Goal: Transaction & Acquisition: Purchase product/service

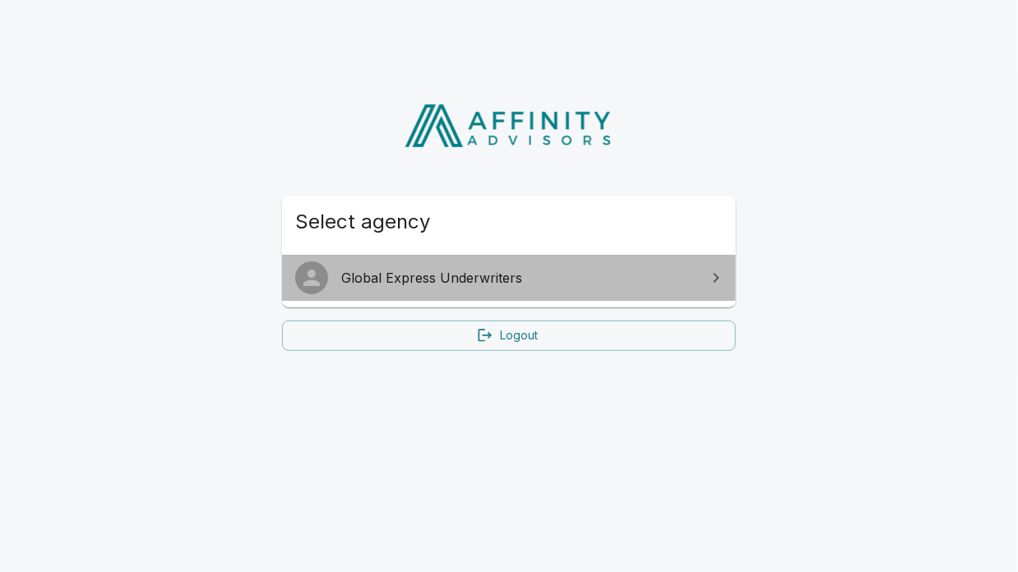
click at [496, 274] on span "Global Express Underwriters" at bounding box center [518, 278] width 355 height 20
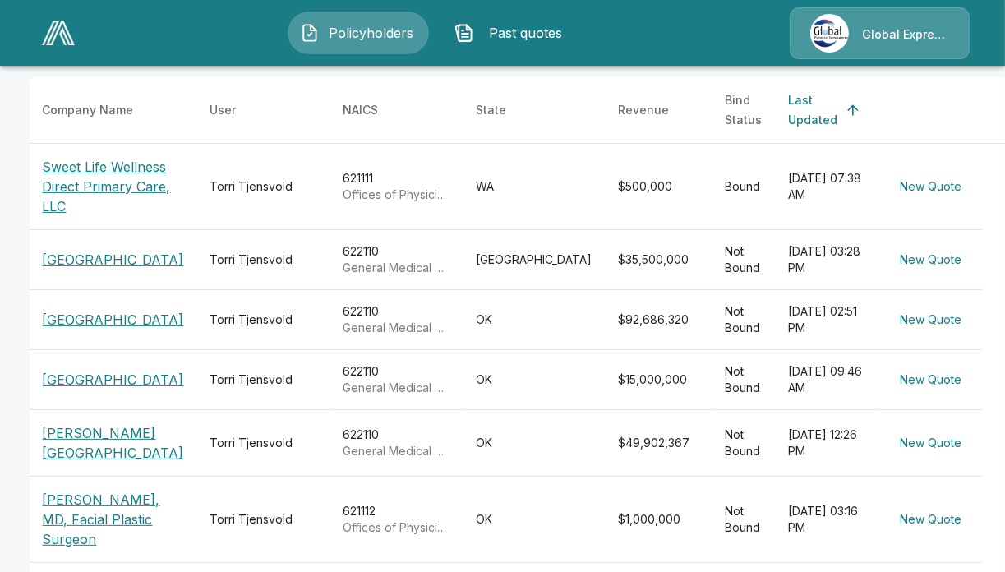
scroll to position [307, 0]
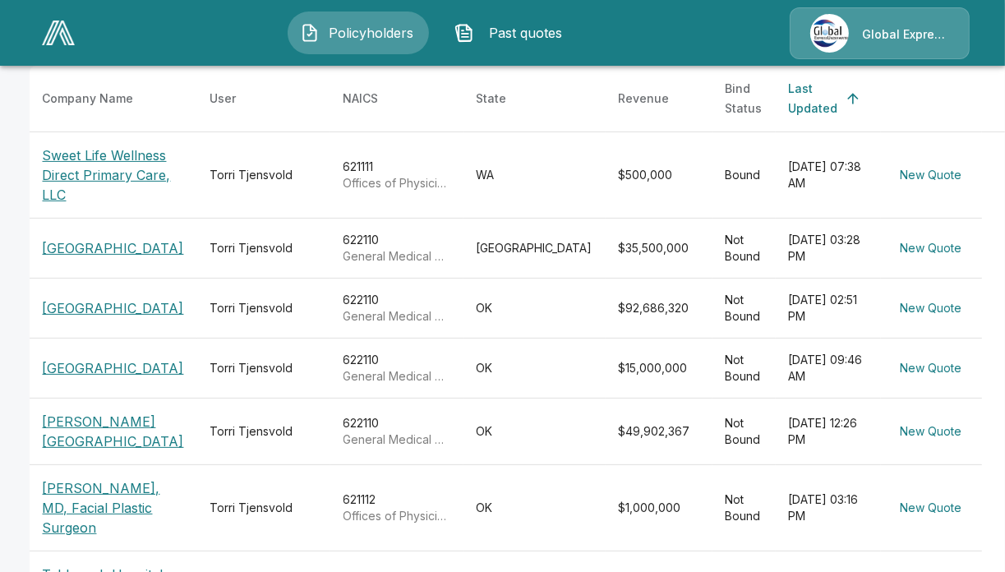
click at [94, 447] on p "[PERSON_NAME][GEOGRAPHIC_DATA]" at bounding box center [113, 431] width 141 height 39
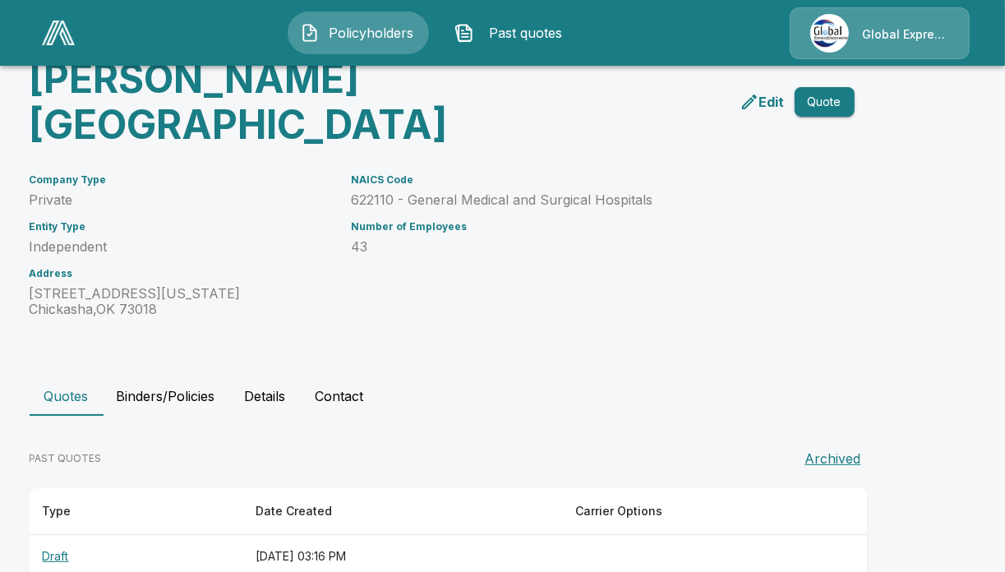
scroll to position [196, 0]
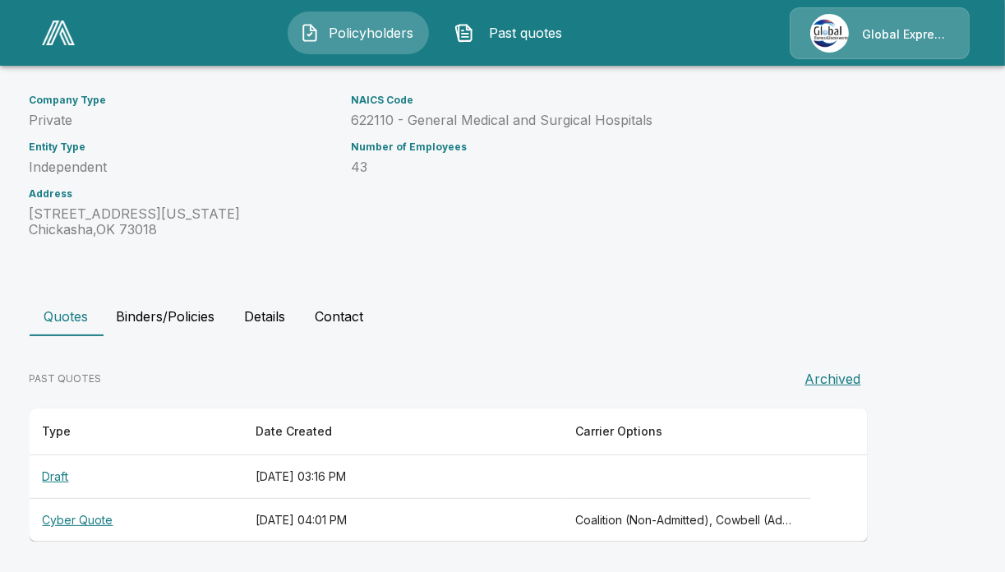
click at [58, 481] on th "Draft" at bounding box center [136, 477] width 213 height 44
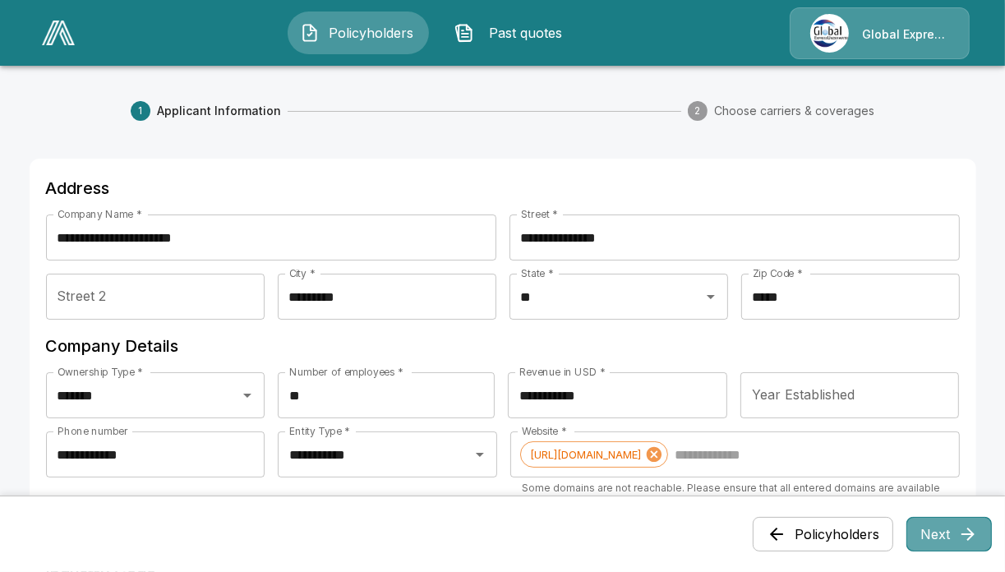
click at [977, 531] on icon "button" at bounding box center [968, 534] width 20 height 20
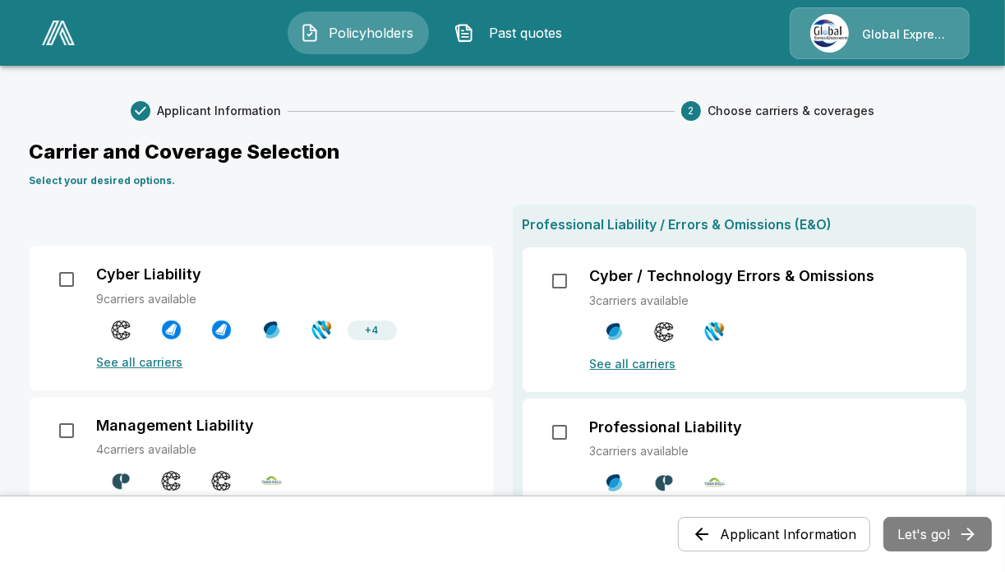
click at [977, 531] on div "Applicant Information Let's go!" at bounding box center [835, 534] width 314 height 35
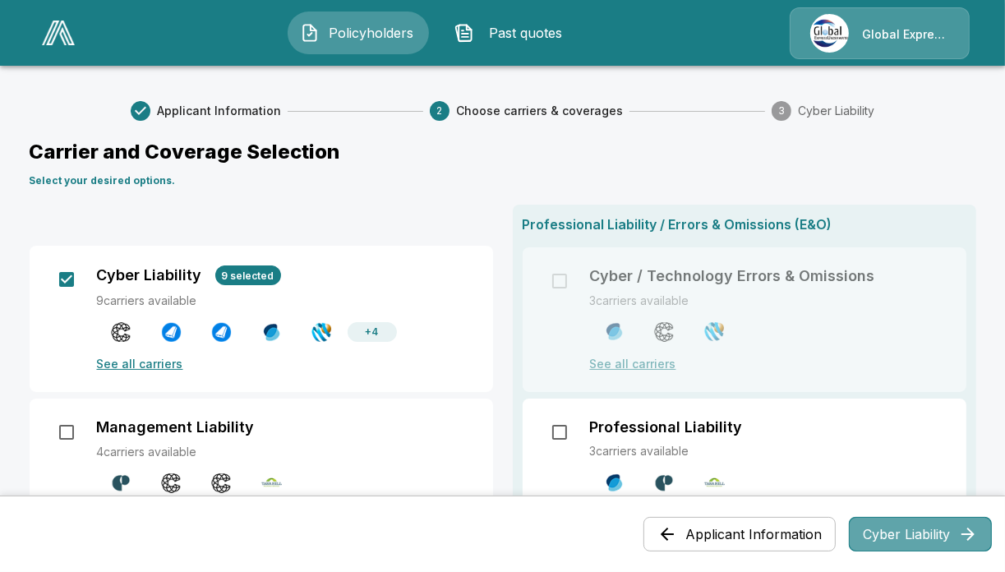
click at [937, 533] on button "Cyber Liability" at bounding box center [920, 534] width 143 height 35
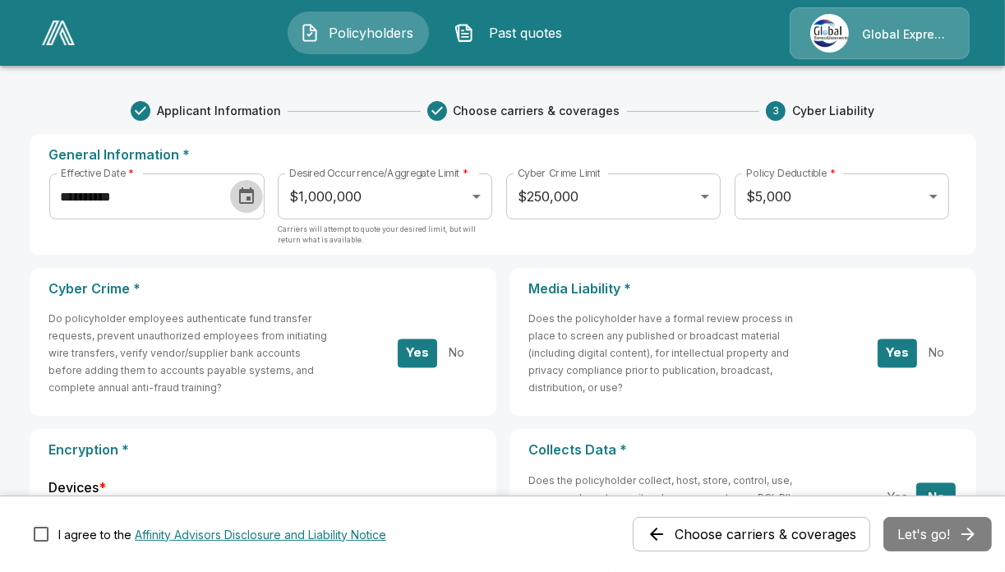
click at [247, 203] on icon "Choose date, selected date is Sep 1, 2025" at bounding box center [246, 195] width 15 height 16
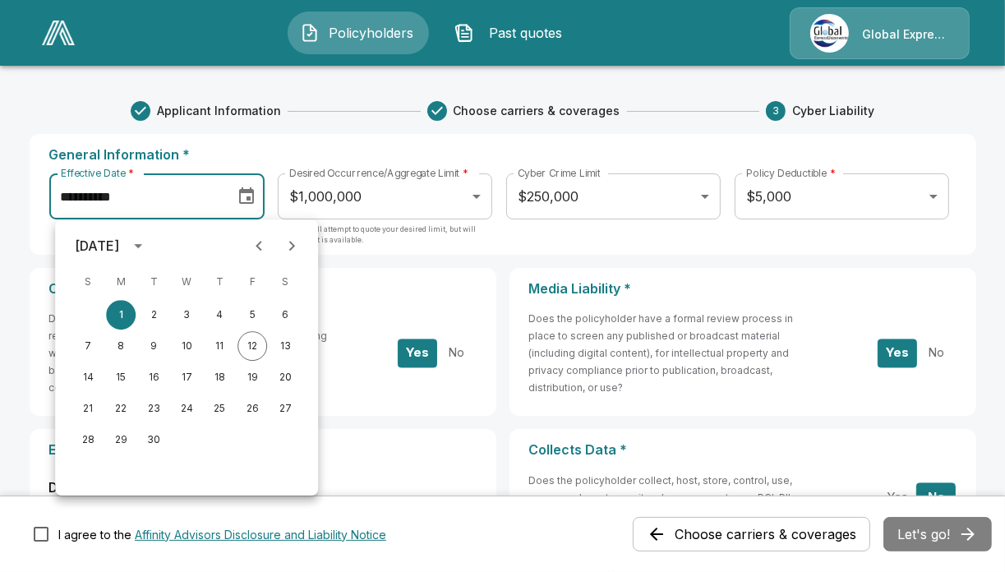
click at [178, 437] on div "28 29 30" at bounding box center [186, 440] width 263 height 30
click at [292, 242] on icon "Next month" at bounding box center [292, 246] width 6 height 10
click at [187, 308] on button "1" at bounding box center [187, 315] width 30 height 30
type input "**********"
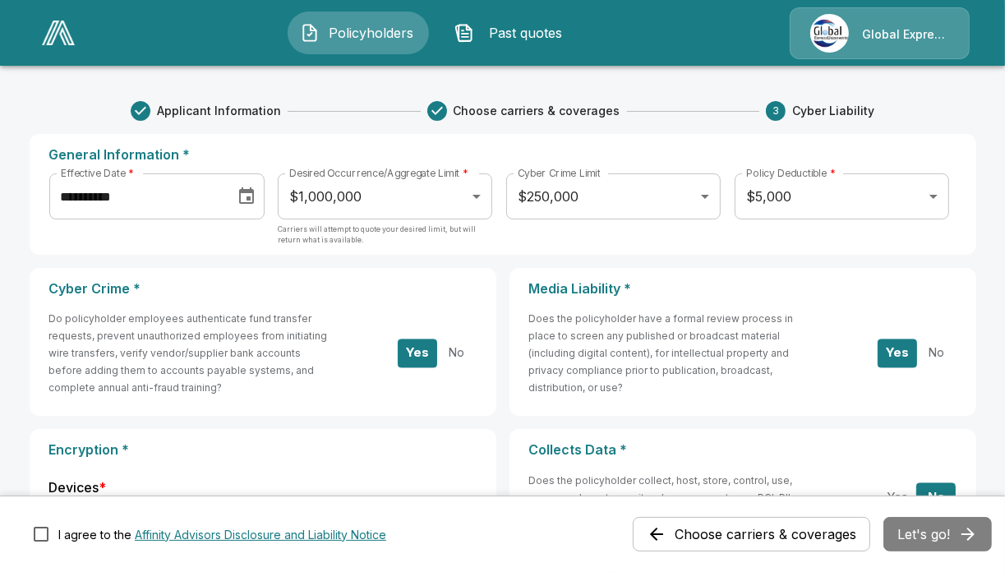
click at [947, 531] on div "Choose carriers & coverages Let's go!" at bounding box center [812, 534] width 359 height 35
click at [210, 530] on button "Affinity Advisors Disclosure and Liability Notice" at bounding box center [261, 534] width 252 height 17
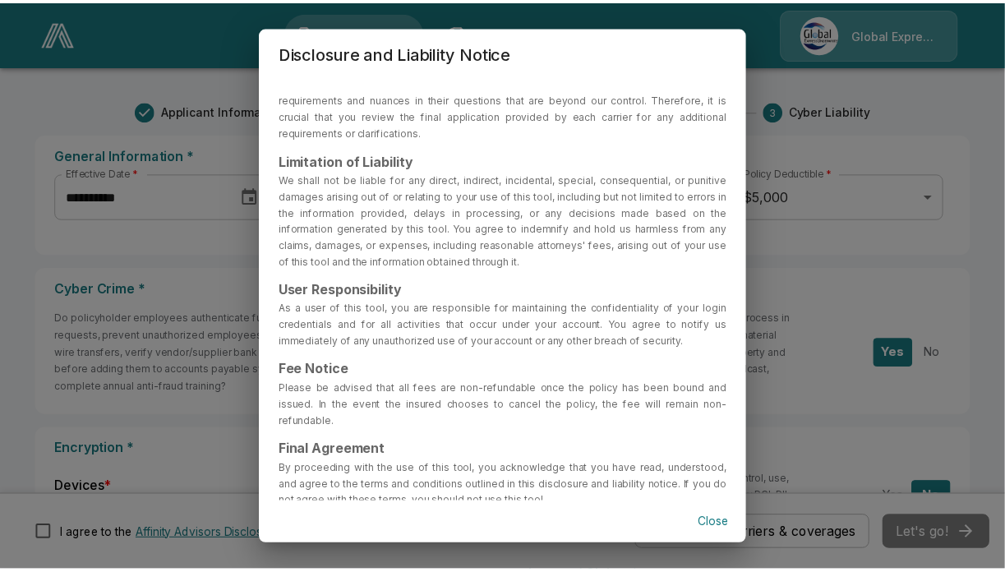
scroll to position [219, 0]
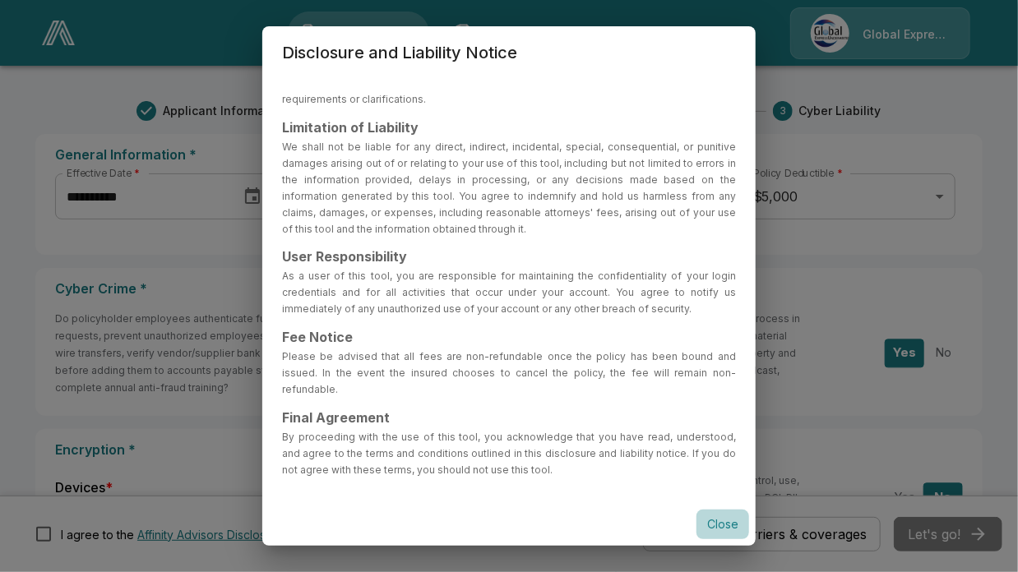
click at [727, 517] on button "Close" at bounding box center [722, 525] width 53 height 30
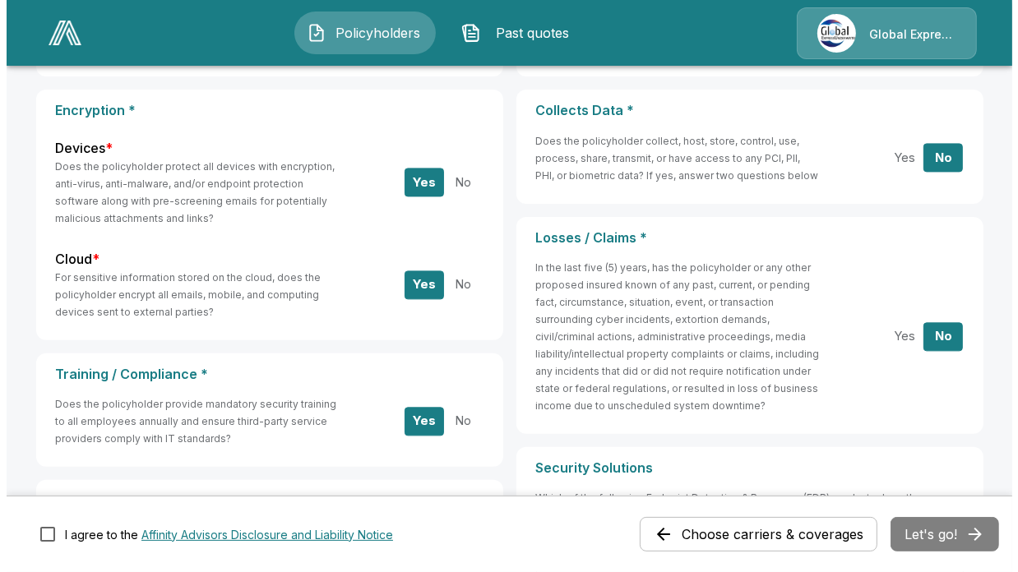
scroll to position [427, 0]
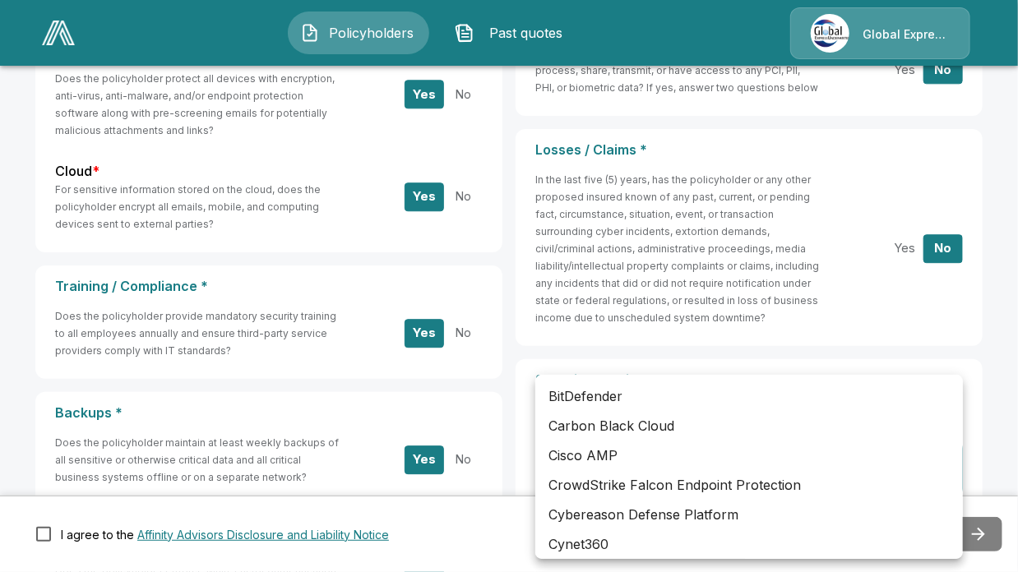
click at [848, 457] on body "**********" at bounding box center [509, 302] width 1018 height 1459
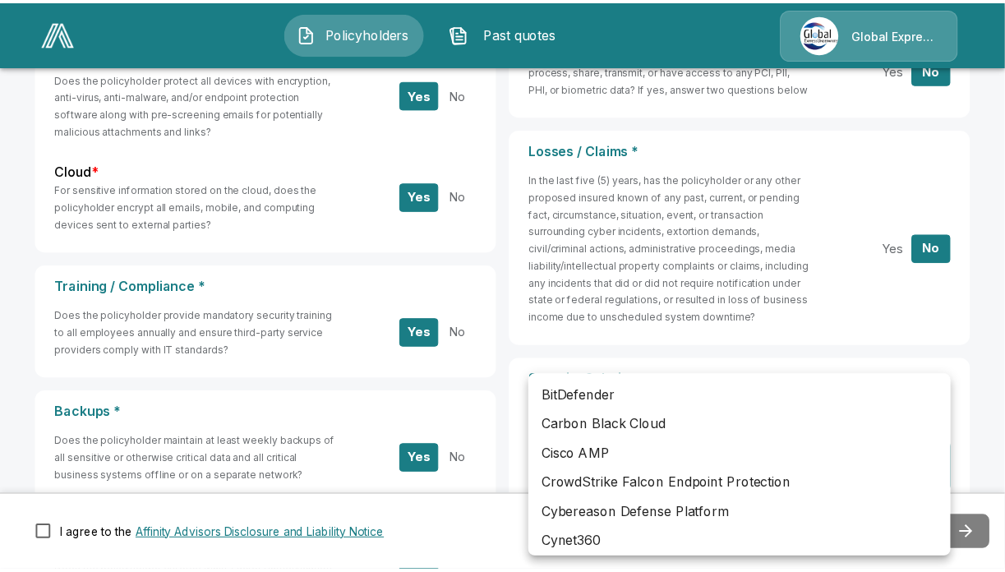
scroll to position [166, 0]
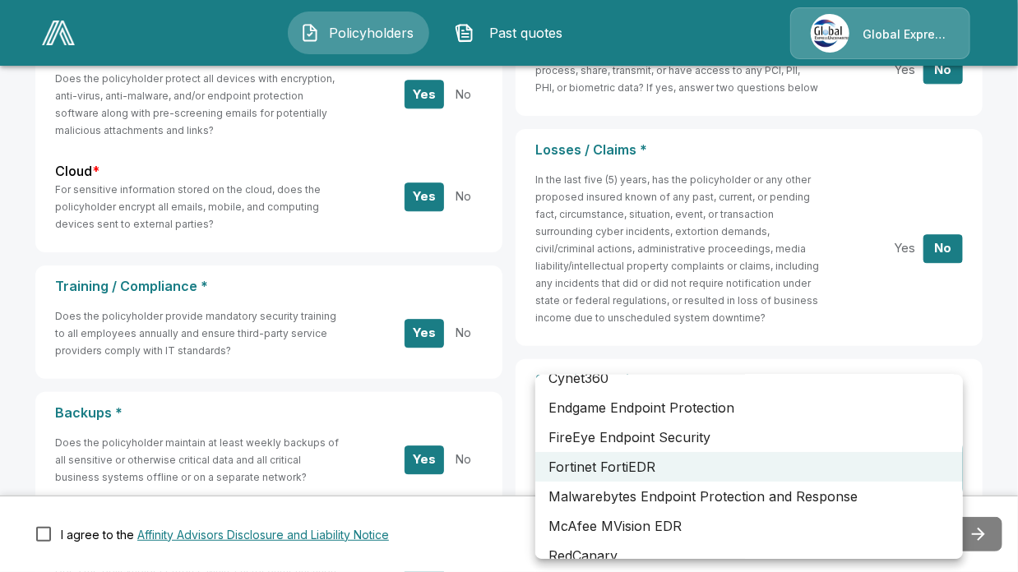
click at [986, 539] on div at bounding box center [509, 286] width 1018 height 572
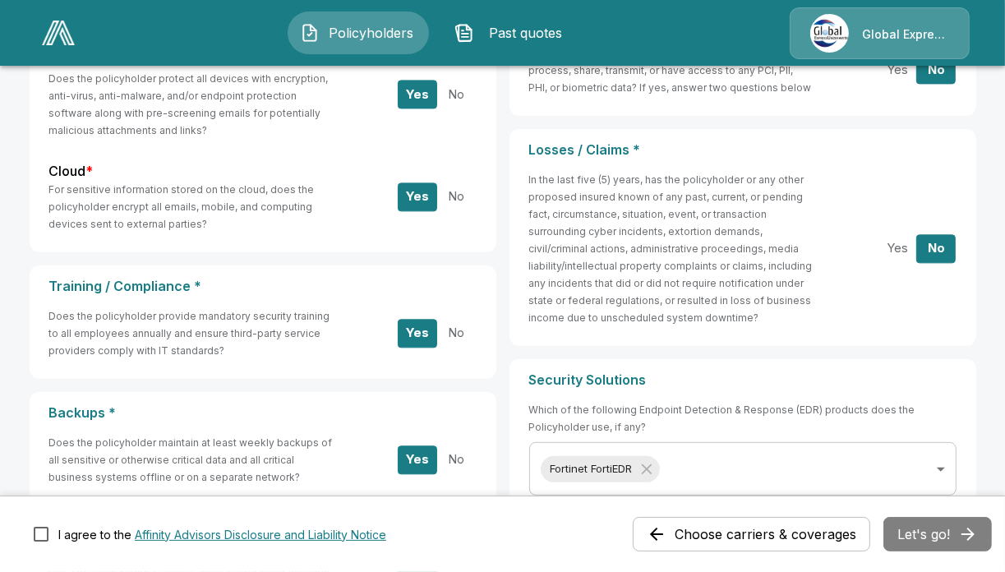
click at [959, 523] on div "Choose carriers & coverages Let's go!" at bounding box center [812, 534] width 359 height 35
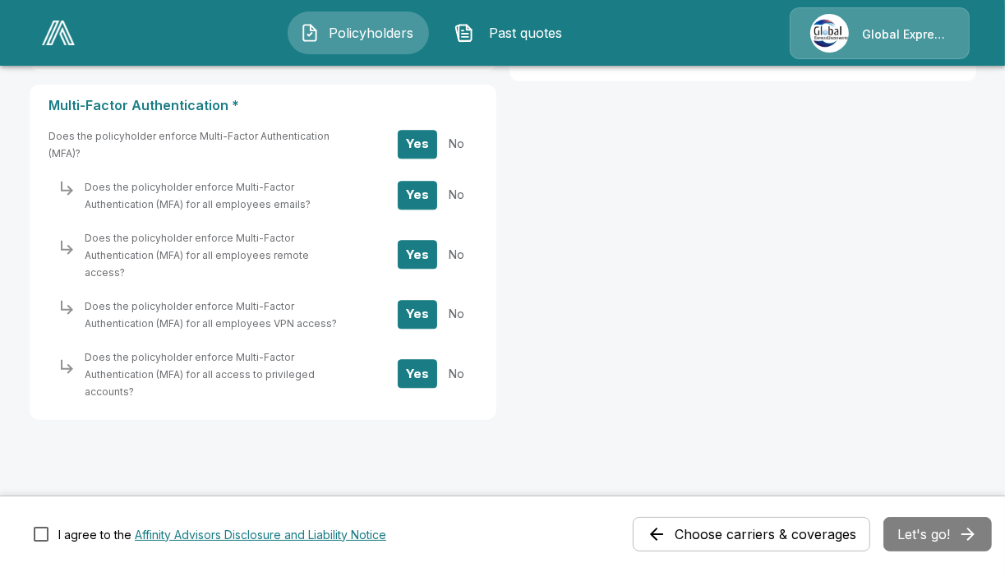
scroll to position [869, 0]
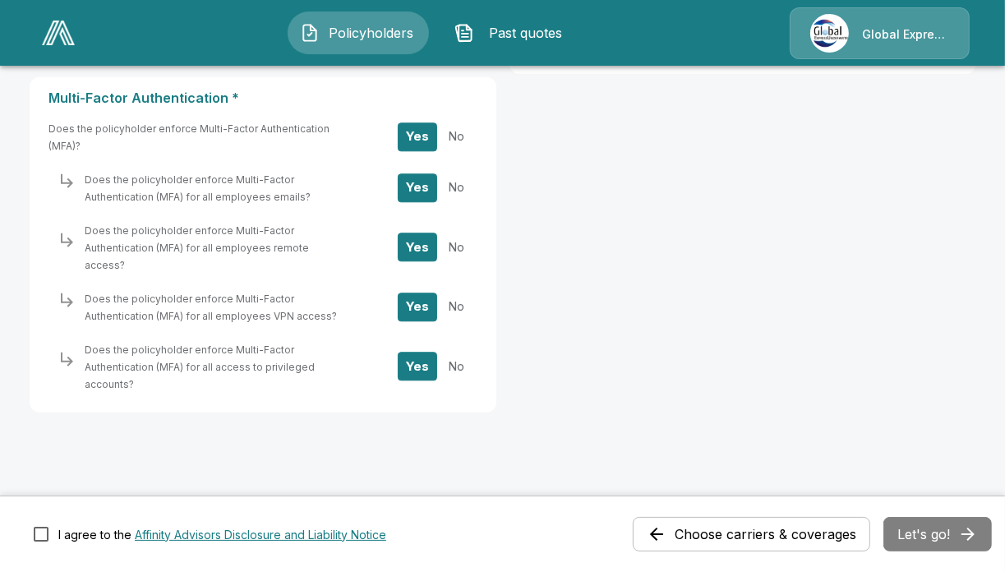
click at [930, 539] on div "Choose carriers & coverages Let's go!" at bounding box center [812, 534] width 359 height 35
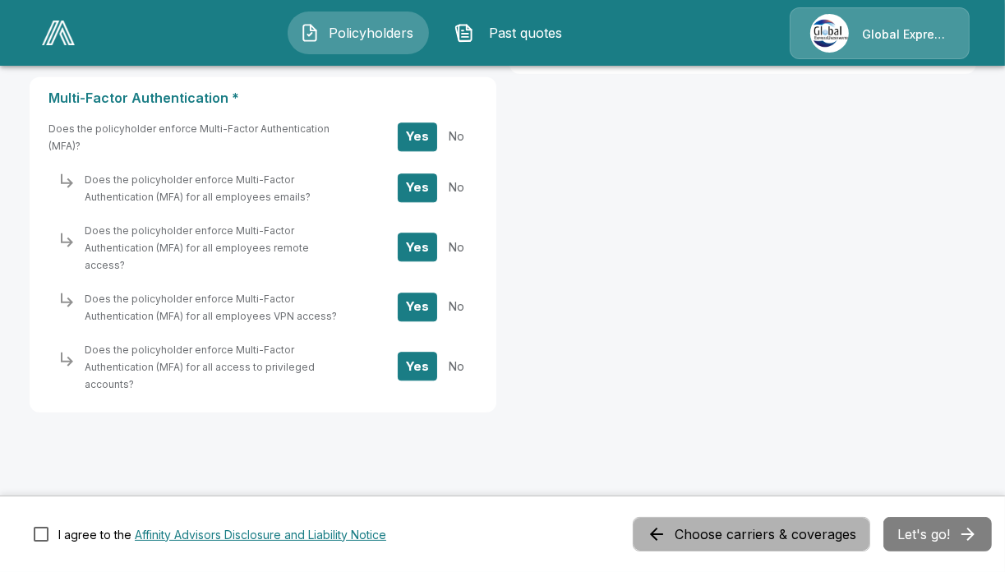
click at [848, 530] on button "Choose carriers & coverages" at bounding box center [752, 534] width 238 height 35
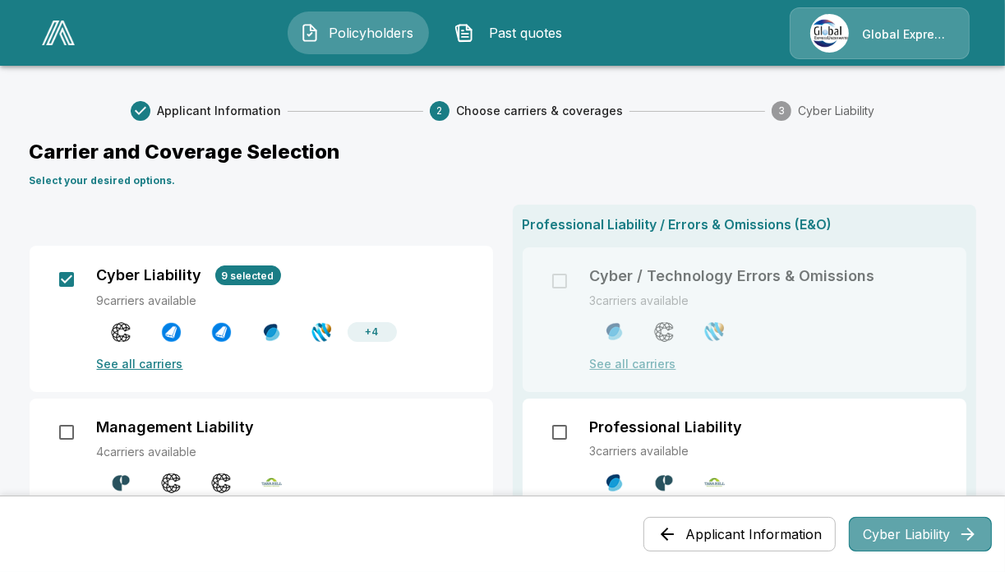
drag, startPoint x: 907, startPoint y: 531, endPoint x: 897, endPoint y: 540, distance: 13.4
click at [897, 540] on button "Cyber Liability" at bounding box center [920, 534] width 143 height 35
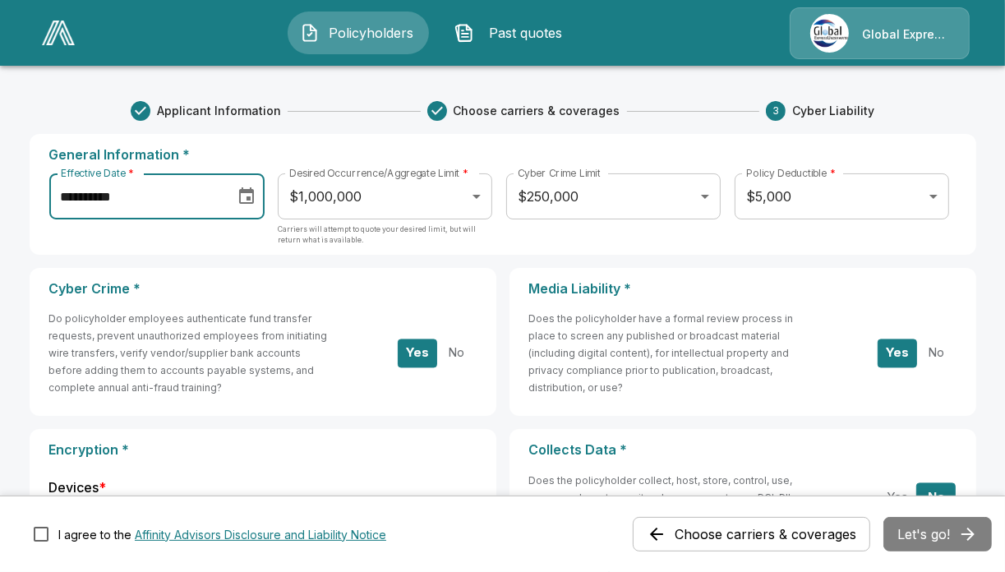
click at [200, 196] on input "**********" at bounding box center [136, 196] width 174 height 46
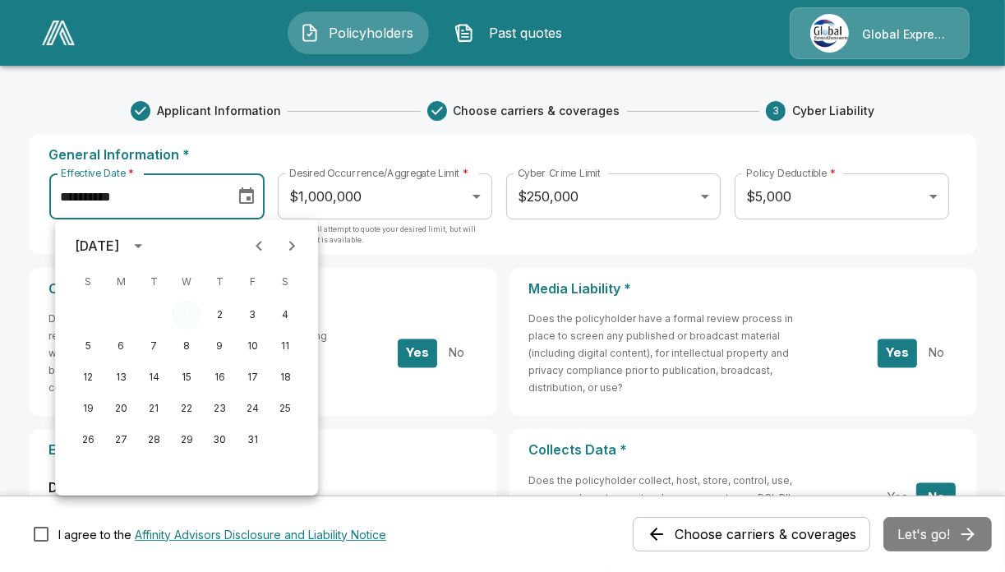
click at [183, 310] on button "1" at bounding box center [187, 315] width 30 height 30
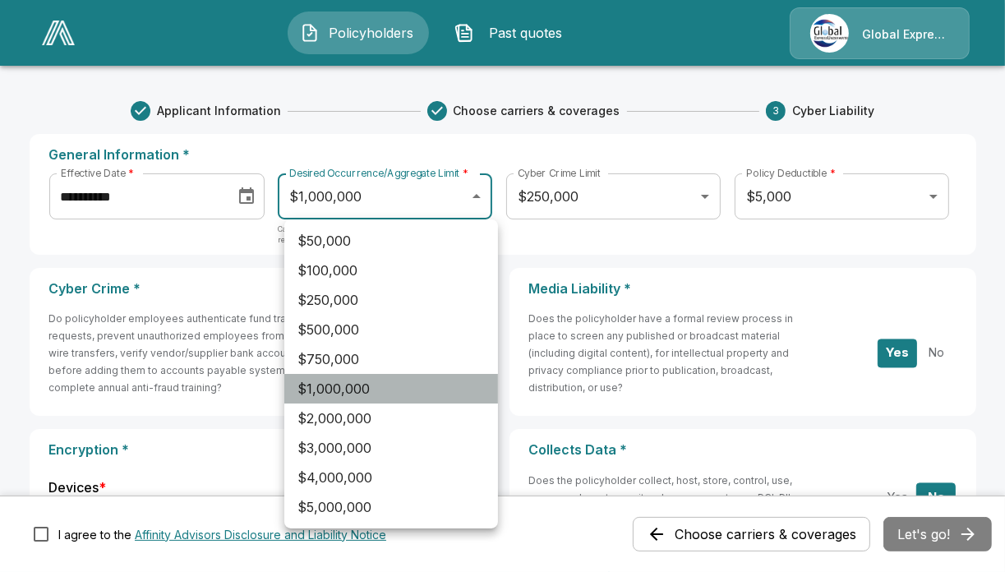
click at [395, 390] on li "$1,000,000" at bounding box center [391, 389] width 214 height 30
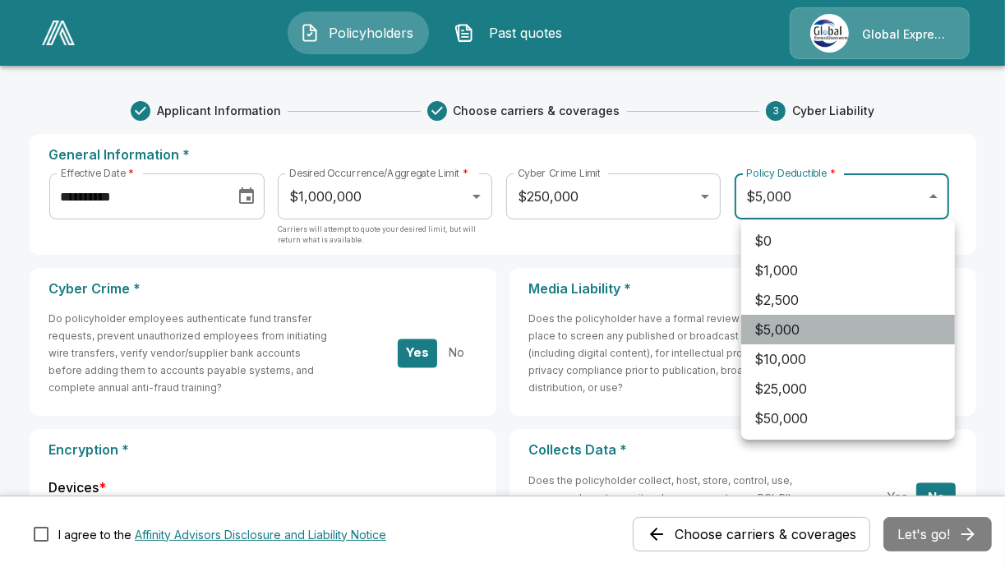
click at [859, 324] on li "$5,000" at bounding box center [848, 330] width 214 height 30
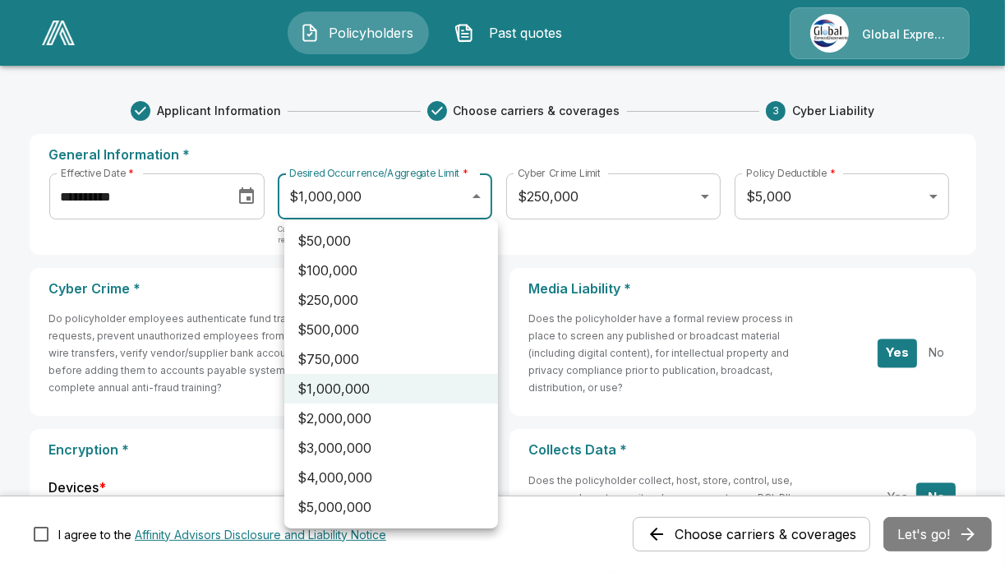
click at [928, 247] on div at bounding box center [502, 286] width 1005 height 572
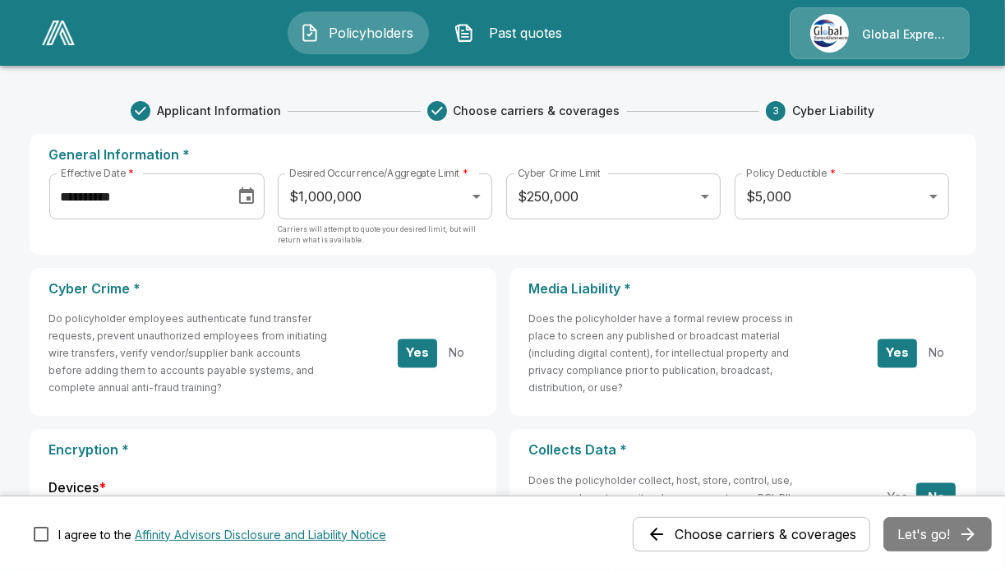
click at [945, 533] on div "Choose carriers & coverages Let's go!" at bounding box center [812, 534] width 359 height 35
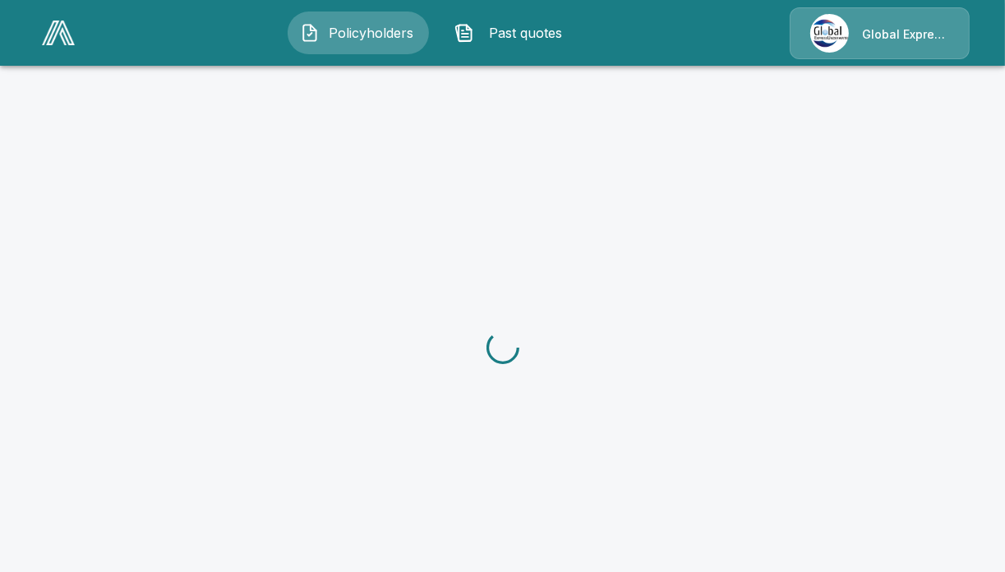
scroll to position [62, 0]
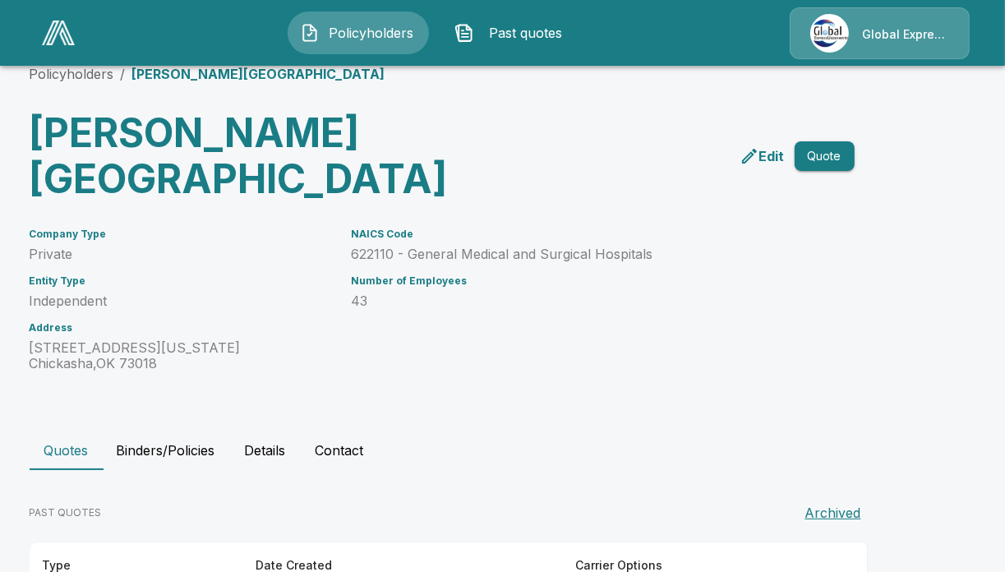
click at [834, 152] on button "Quote" at bounding box center [825, 156] width 60 height 30
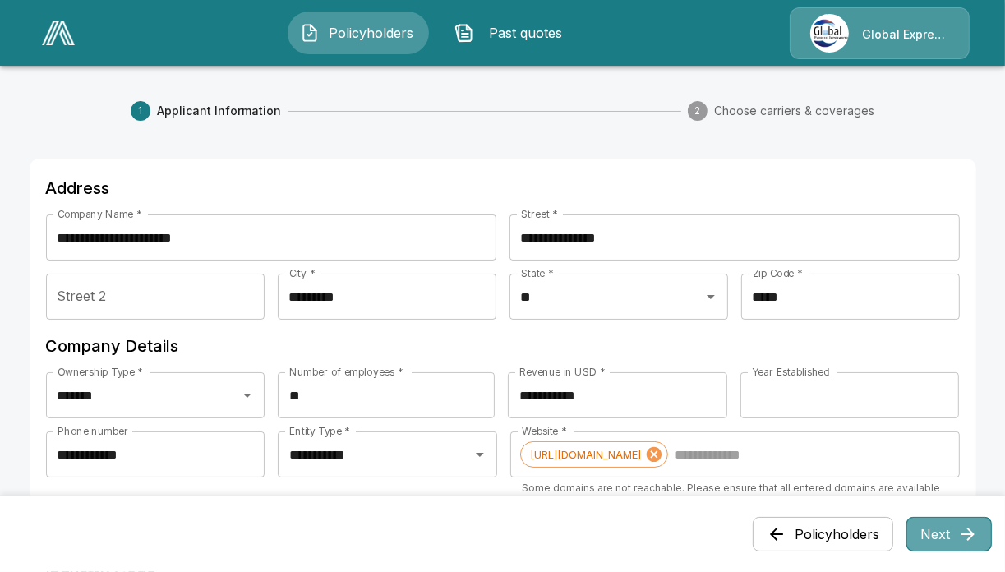
click at [973, 539] on icon "button" at bounding box center [968, 534] width 20 height 20
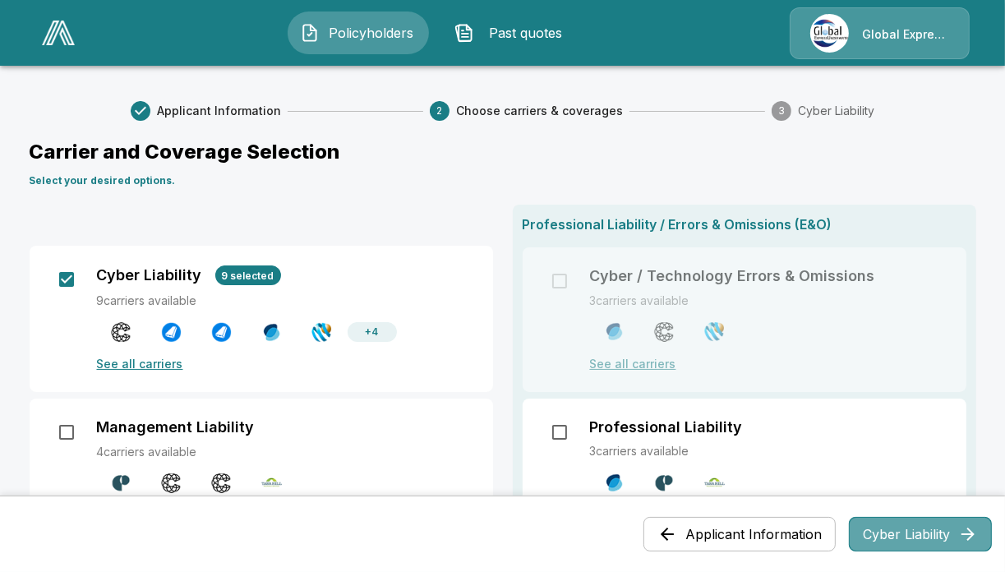
click at [937, 533] on button "Cyber Liability" at bounding box center [920, 534] width 143 height 35
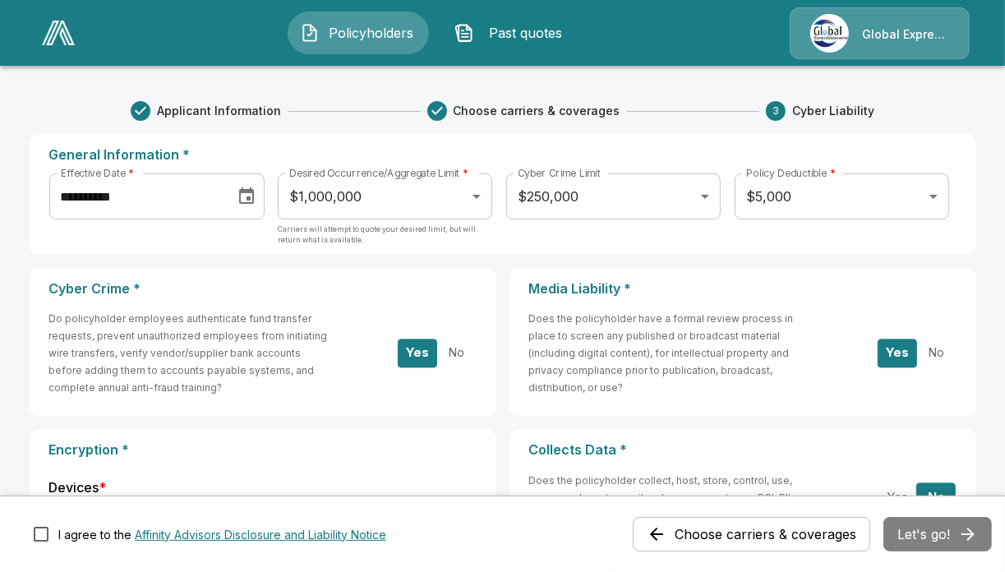
click at [944, 528] on div "Choose carriers & coverages Let's go!" at bounding box center [812, 534] width 359 height 35
drag, startPoint x: 944, startPoint y: 528, endPoint x: 947, endPoint y: 538, distance: 10.4
drag, startPoint x: 947, startPoint y: 538, endPoint x: 802, endPoint y: 382, distance: 212.3
click at [802, 382] on h6 "Does the policyholder have a formal review process in place to screen any publi…" at bounding box center [671, 353] width 285 height 86
click at [211, 533] on button "Affinity Advisors Disclosure and Liability Notice" at bounding box center [261, 534] width 252 height 17
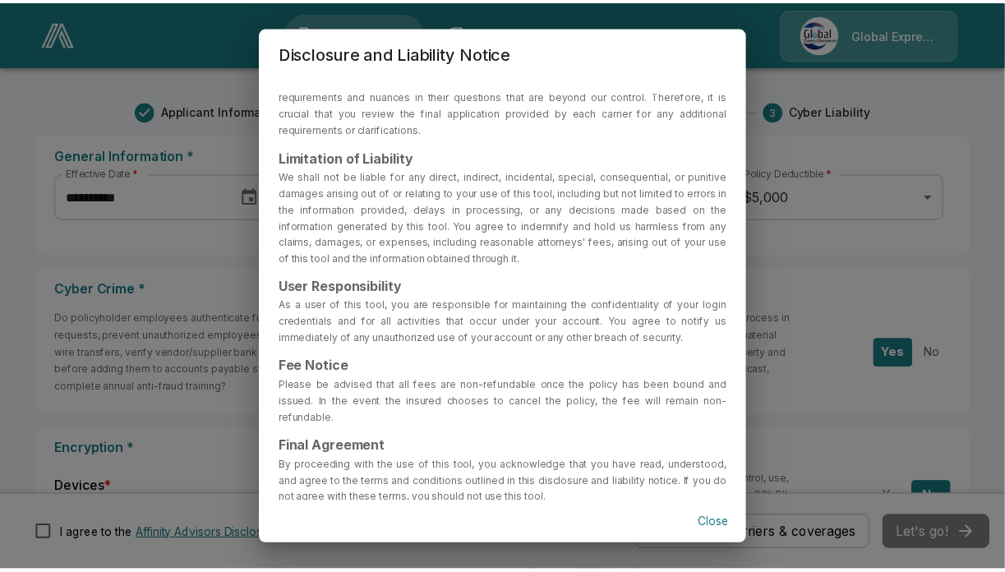
scroll to position [219, 0]
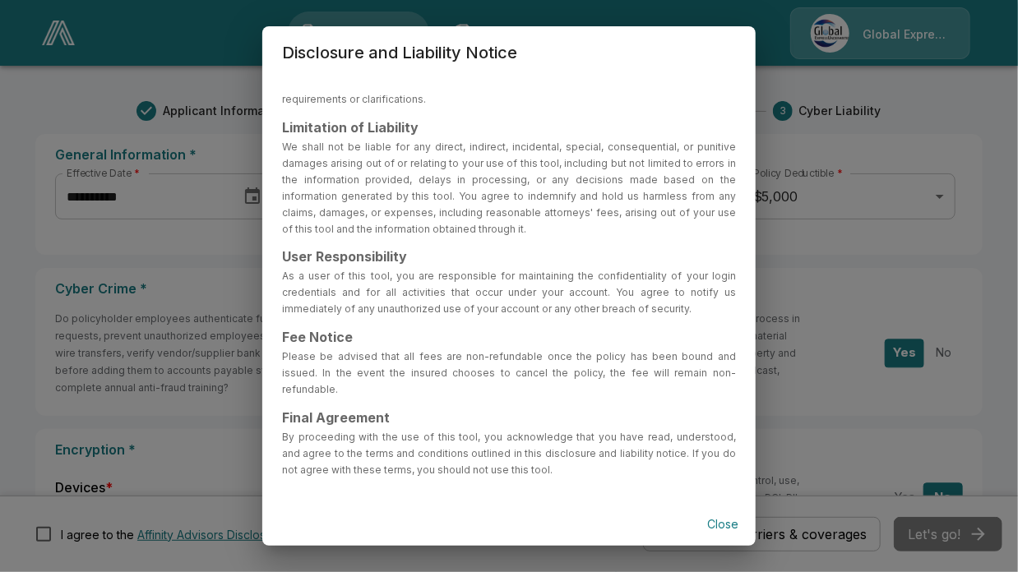
click at [671, 458] on p "By proceeding with the use of this tool, you acknowledge that you have read, un…" at bounding box center [509, 453] width 454 height 49
click at [722, 524] on button "Close" at bounding box center [722, 525] width 53 height 30
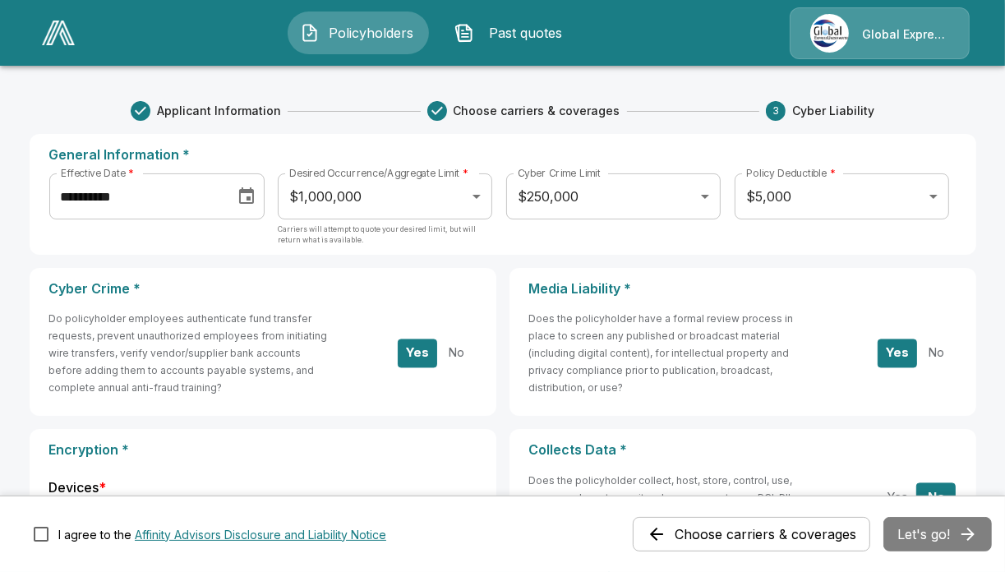
click at [939, 531] on div "Choose carriers & coverages Let's go!" at bounding box center [812, 534] width 359 height 35
drag, startPoint x: 939, startPoint y: 531, endPoint x: 836, endPoint y: 418, distance: 153.0
drag, startPoint x: 836, startPoint y: 418, endPoint x: 252, endPoint y: 195, distance: 624.6
click at [252, 195] on icon "Choose date, selected date is Oct 1, 2025" at bounding box center [247, 197] width 20 height 20
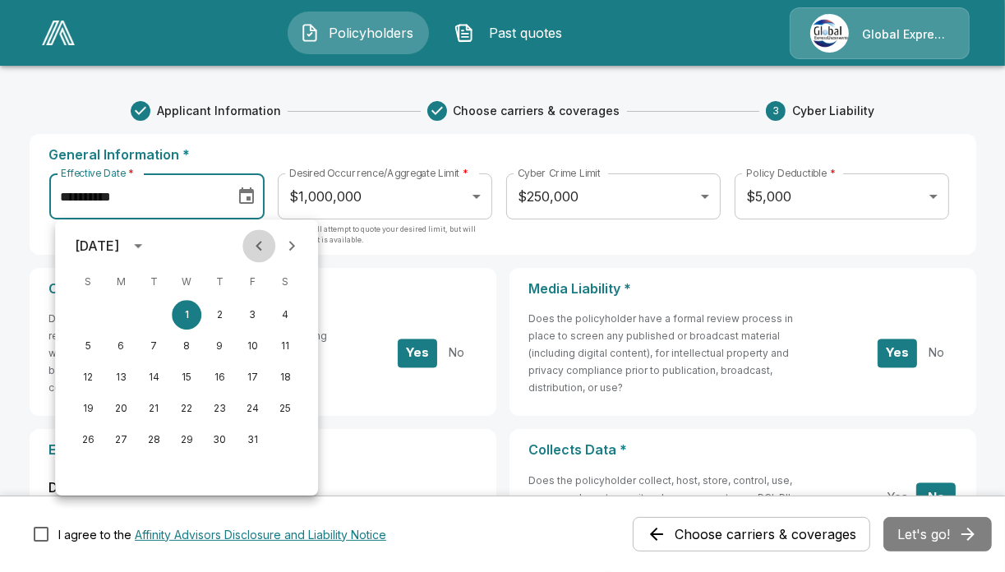
click at [265, 248] on icon "Previous month" at bounding box center [259, 246] width 20 height 20
click at [253, 380] on button "19" at bounding box center [253, 377] width 30 height 30
type input "**********"
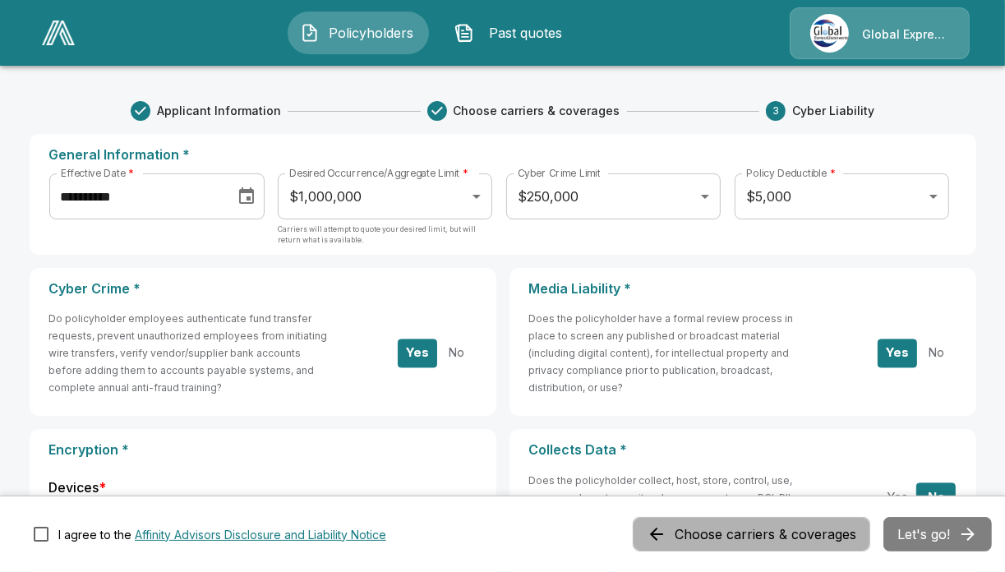
drag, startPoint x: 940, startPoint y: 538, endPoint x: 778, endPoint y: 528, distance: 163.0
drag, startPoint x: 778, startPoint y: 528, endPoint x: 732, endPoint y: 533, distance: 46.3
click at [732, 533] on button "Choose carriers & coverages" at bounding box center [752, 534] width 238 height 35
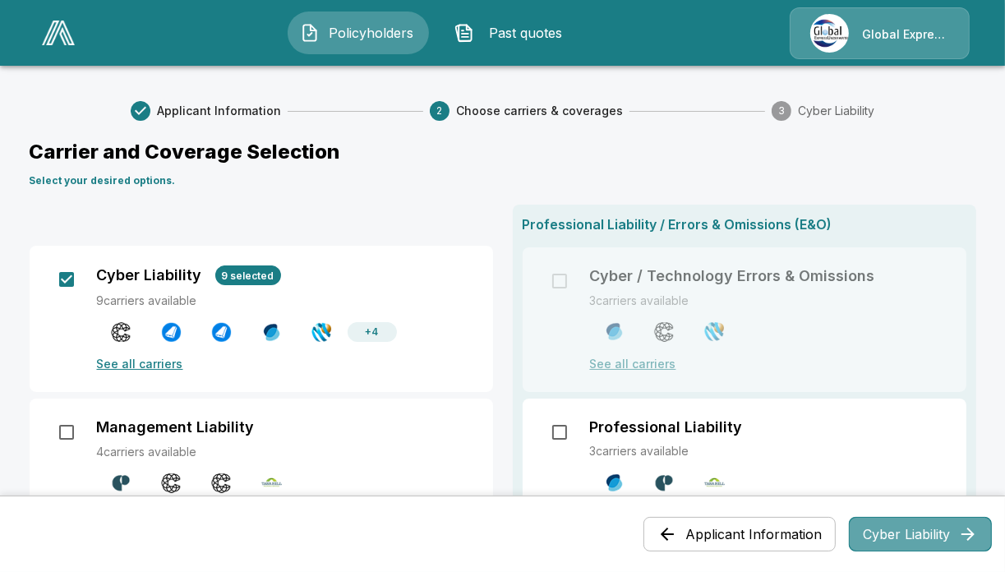
click at [950, 524] on button "Cyber Liability" at bounding box center [920, 534] width 143 height 35
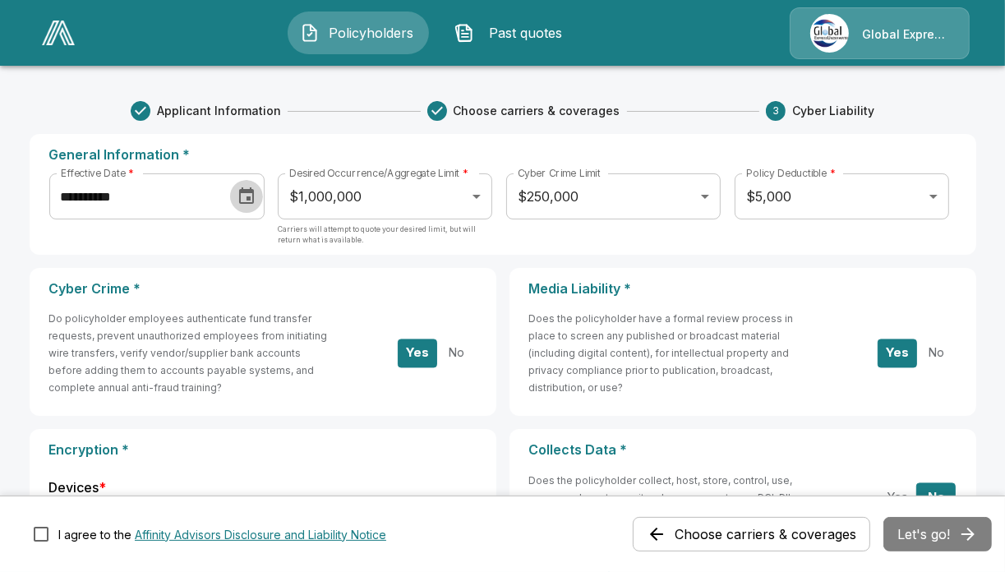
click at [256, 194] on icon "Choose date, selected date is Sep 19, 2025" at bounding box center [247, 197] width 20 height 20
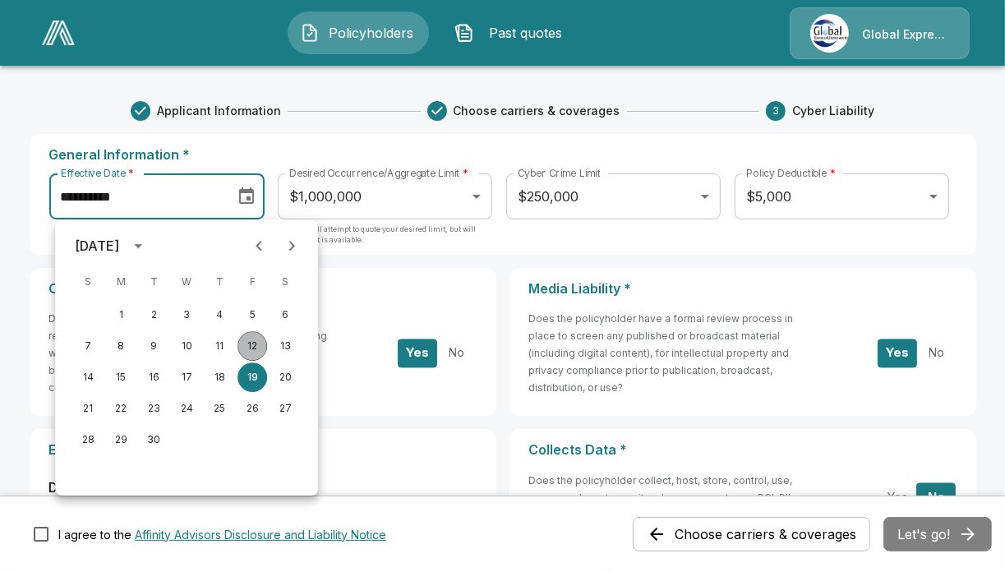
click at [251, 348] on button "12" at bounding box center [253, 346] width 30 height 30
type input "**********"
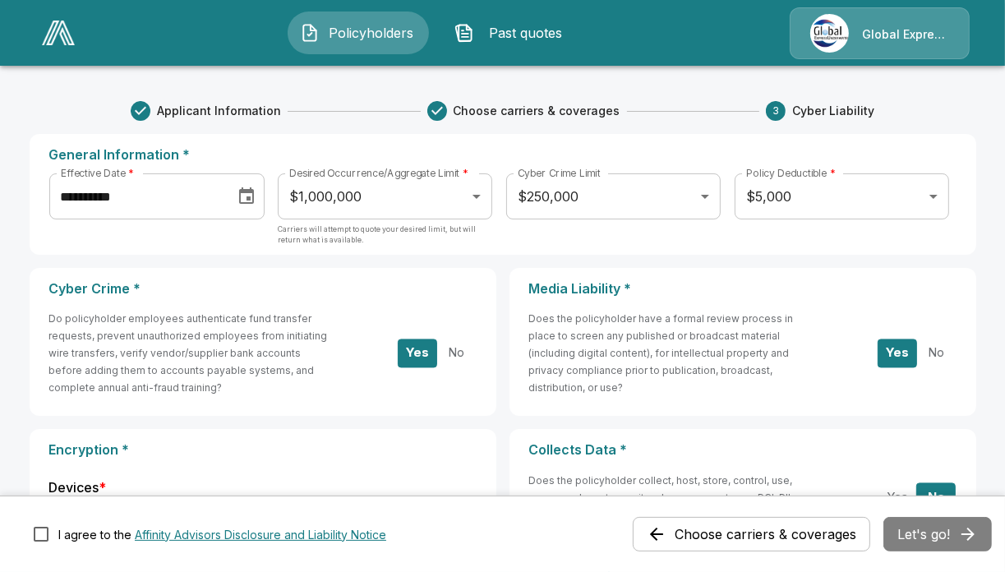
click at [928, 530] on div "Choose carriers & coverages Let's go!" at bounding box center [812, 534] width 359 height 35
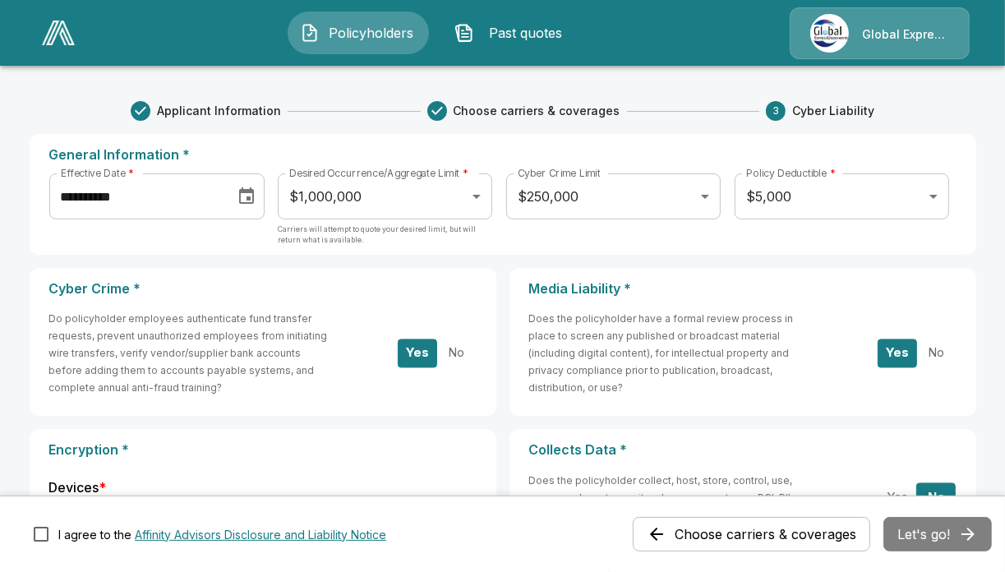
click at [928, 530] on div "Choose carriers & coverages Let's go!" at bounding box center [812, 534] width 359 height 35
click at [497, 30] on span "Past quotes" at bounding box center [526, 33] width 90 height 20
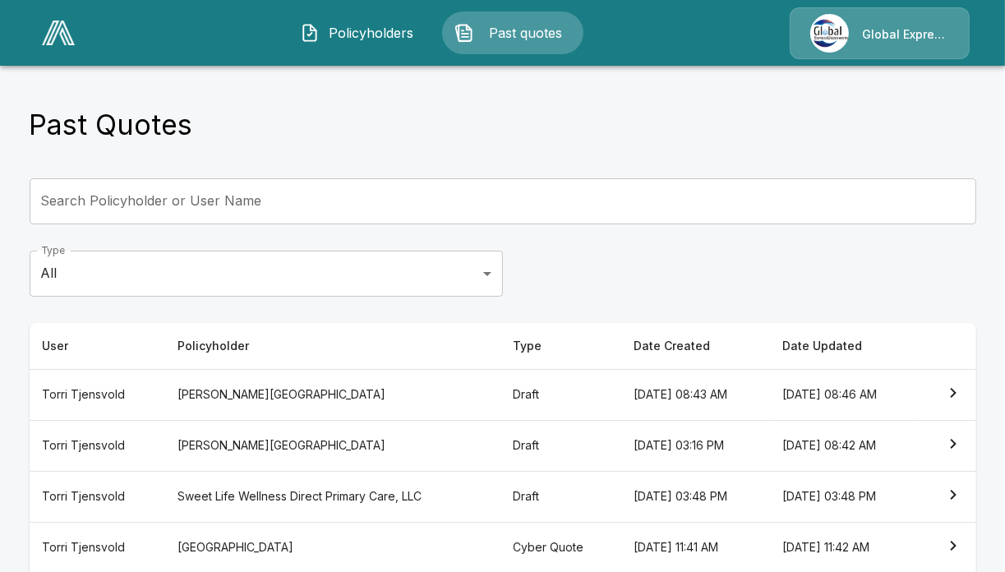
click at [956, 394] on icon "simple table" at bounding box center [953, 393] width 6 height 10
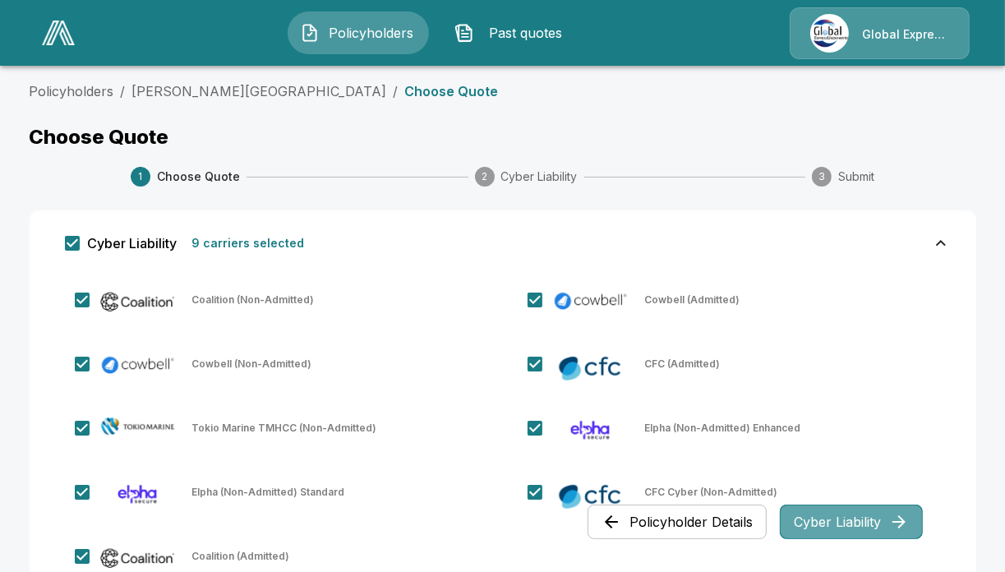
click at [879, 527] on button "Cyber Liability" at bounding box center [851, 522] width 143 height 35
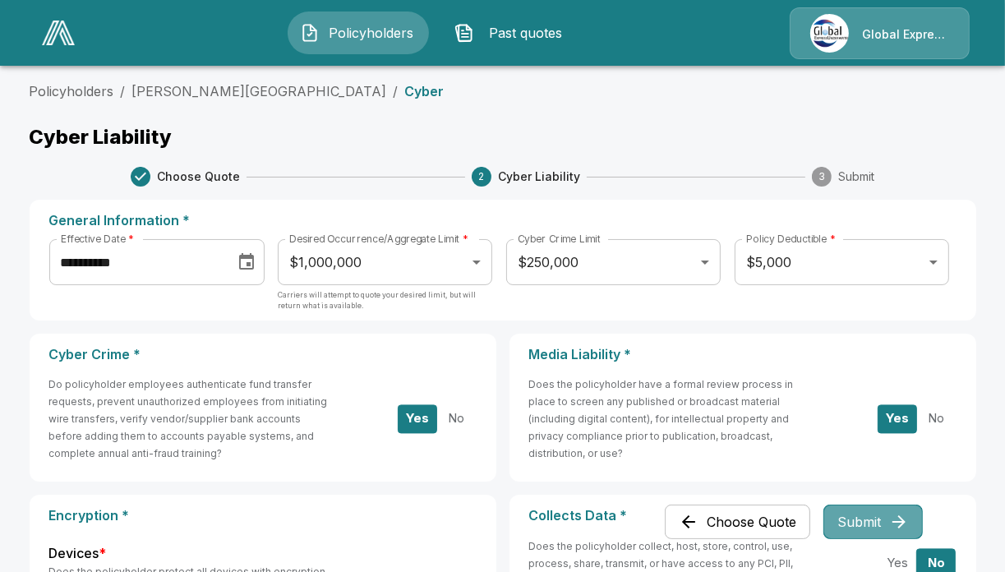
click at [880, 515] on button "Submit" at bounding box center [873, 522] width 99 height 35
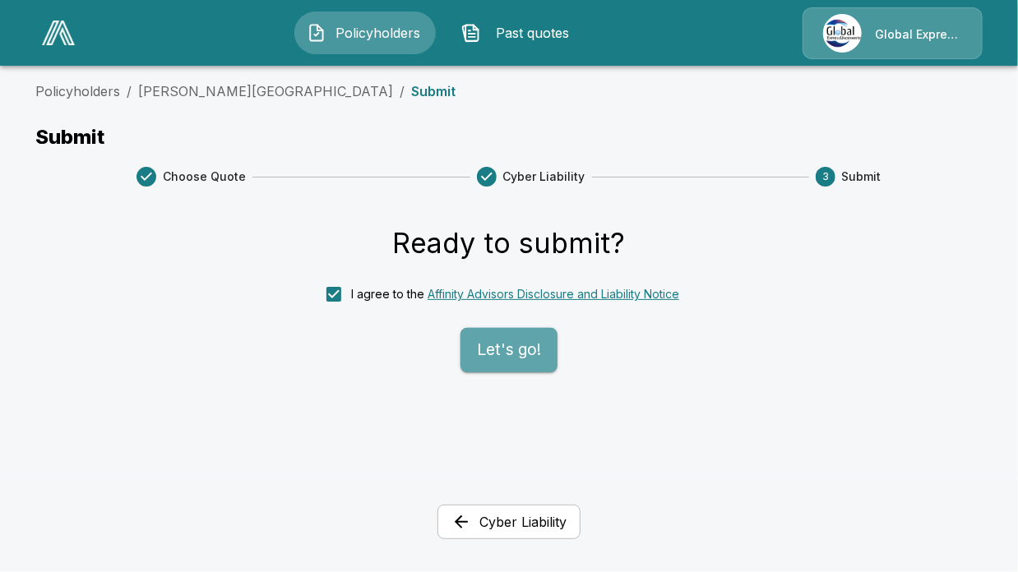
click at [539, 348] on button "Let's go!" at bounding box center [508, 350] width 97 height 44
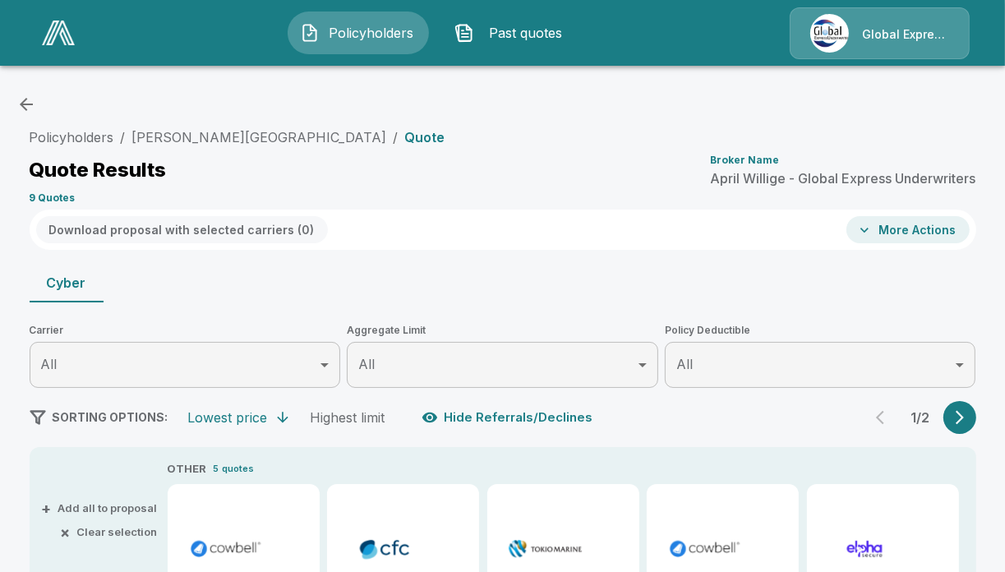
type input "*******"
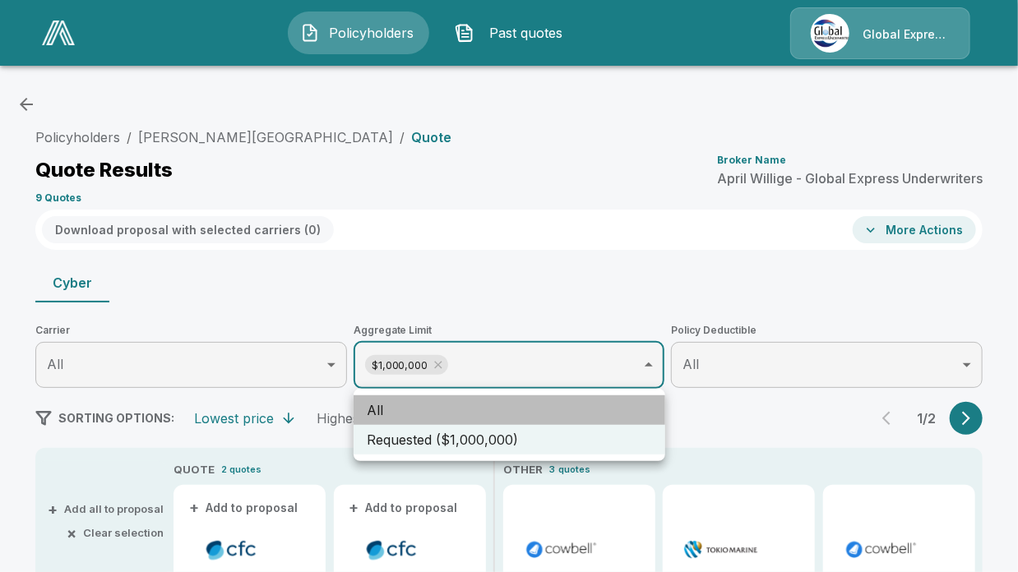
click at [567, 415] on li "All" at bounding box center [509, 410] width 312 height 30
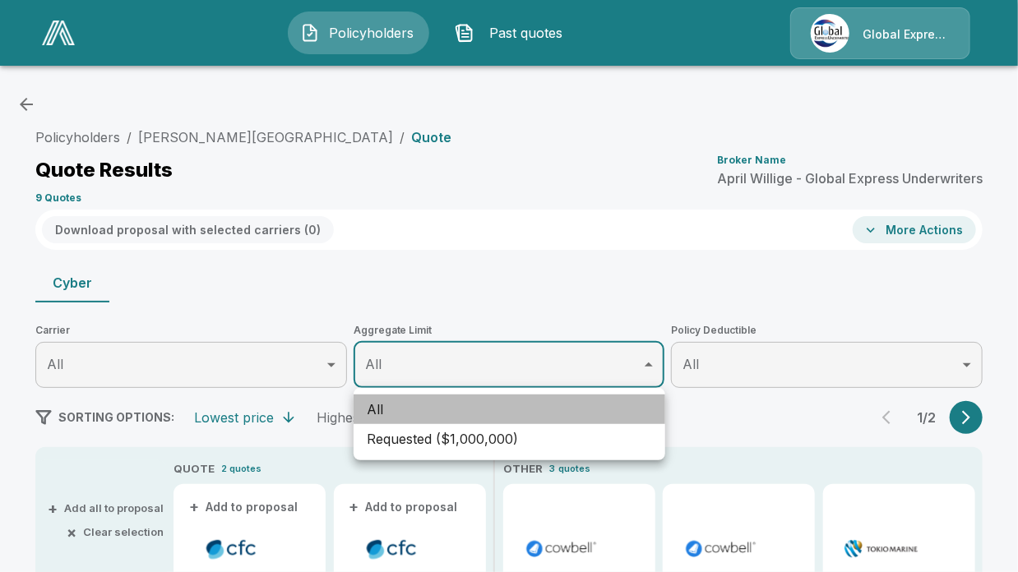
click at [567, 415] on li "All" at bounding box center [509, 410] width 312 height 30
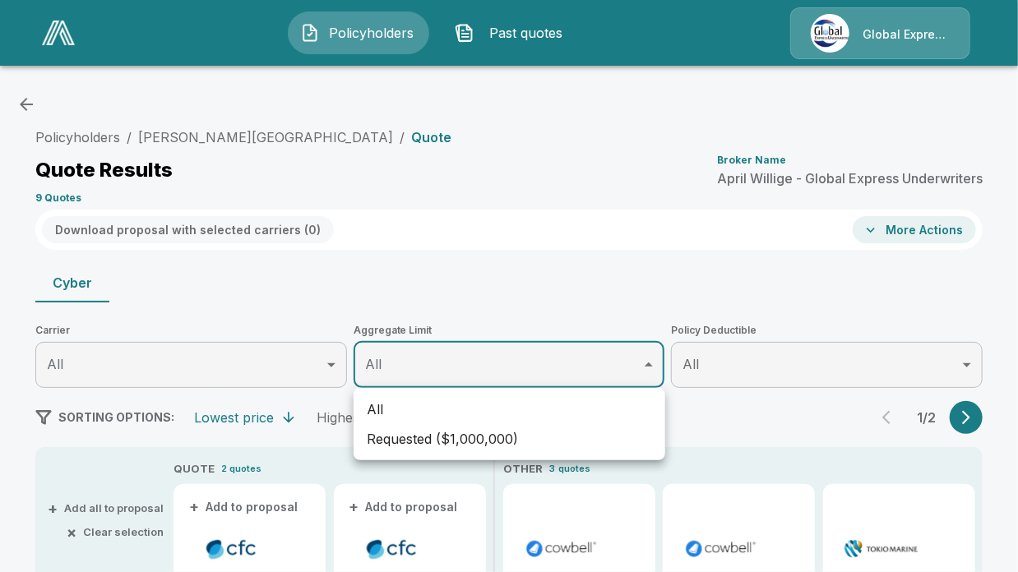
click at [1004, 560] on div at bounding box center [509, 286] width 1018 height 572
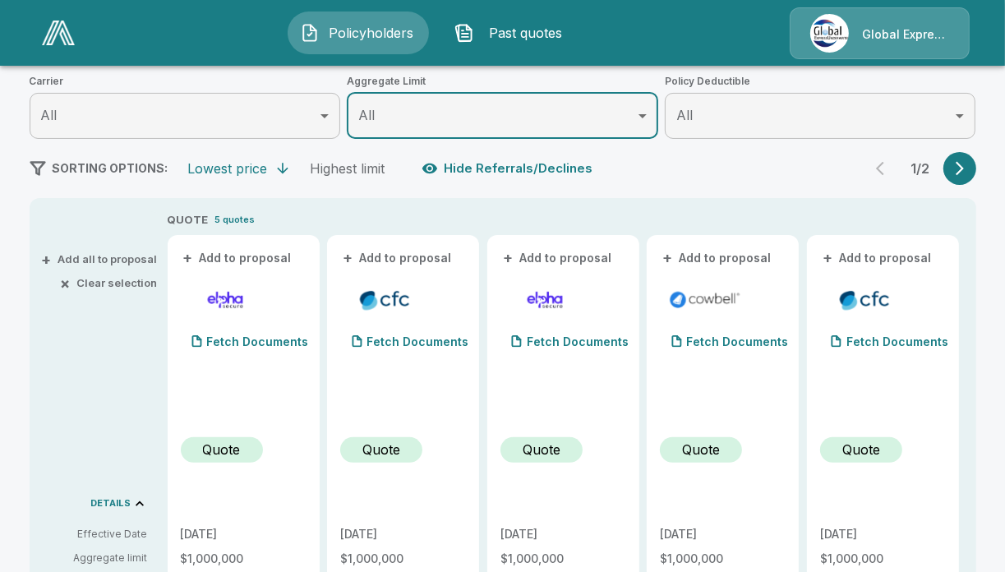
scroll to position [245, 0]
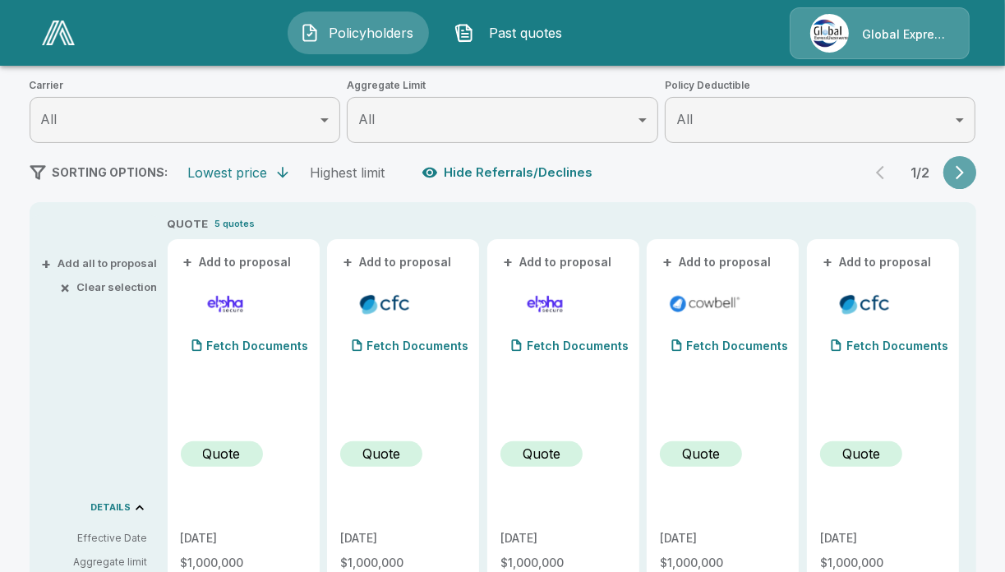
click at [968, 177] on icon "button" at bounding box center [960, 172] width 16 height 16
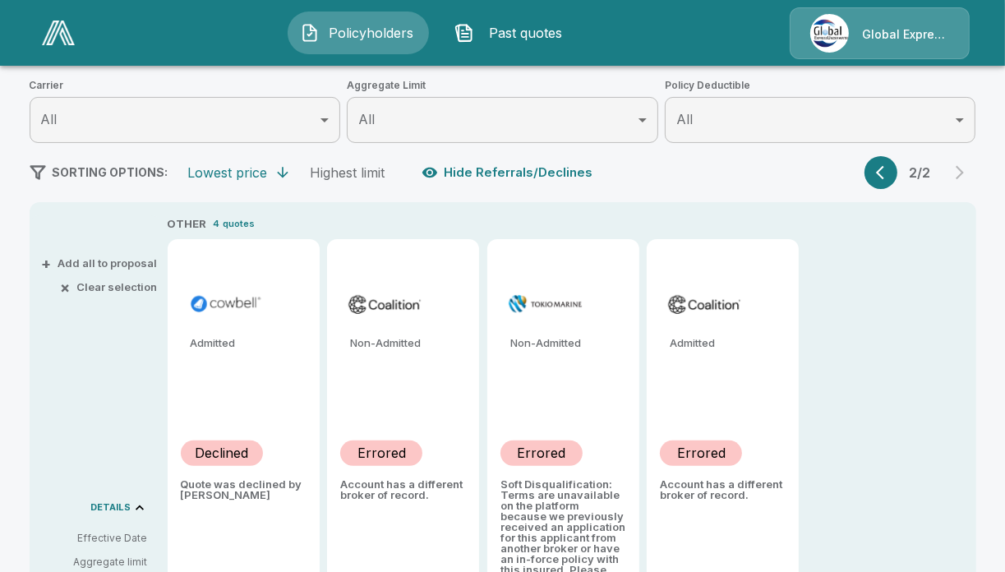
click at [526, 31] on span "Past quotes" at bounding box center [526, 33] width 90 height 20
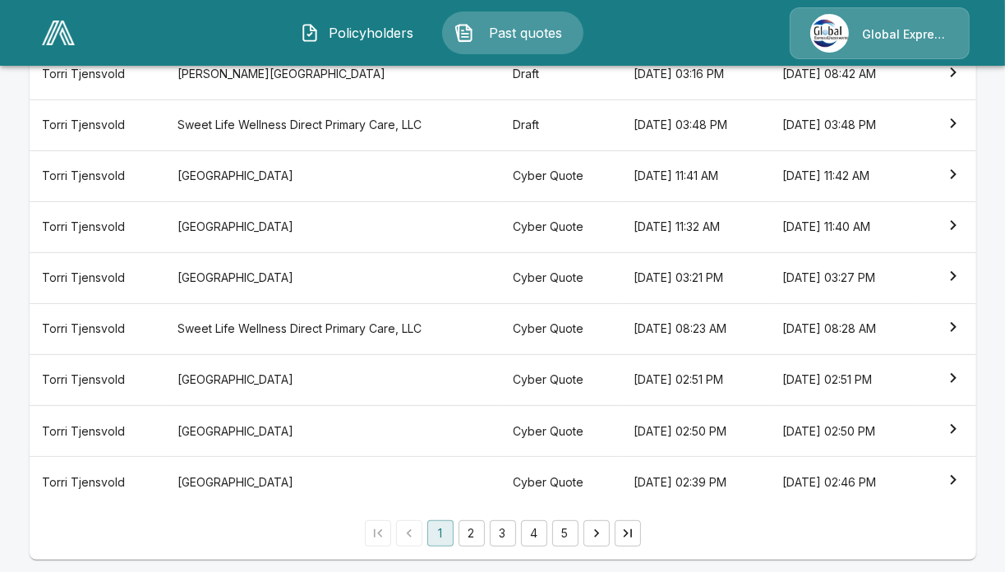
scroll to position [375, 0]
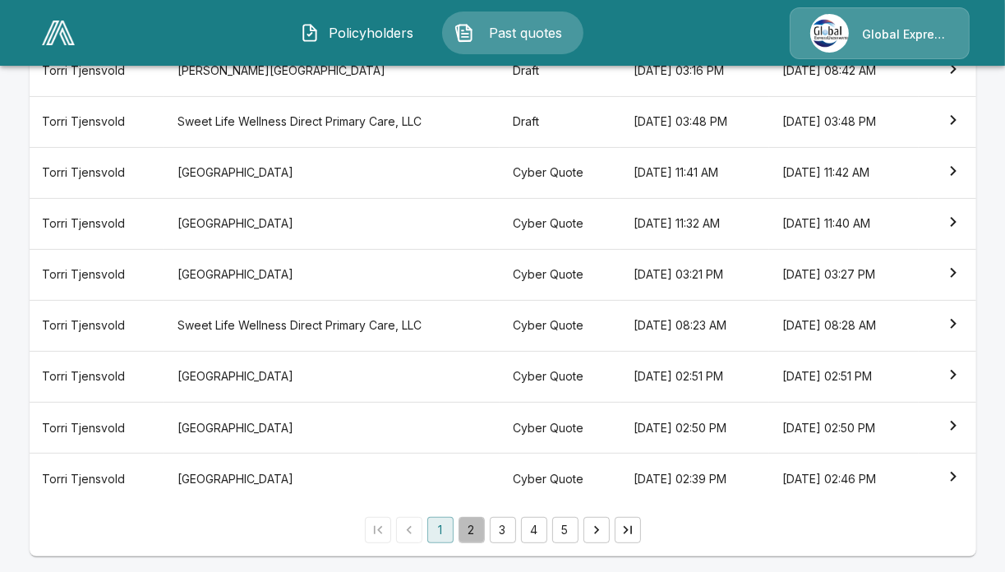
click at [475, 532] on button "2" at bounding box center [472, 530] width 26 height 26
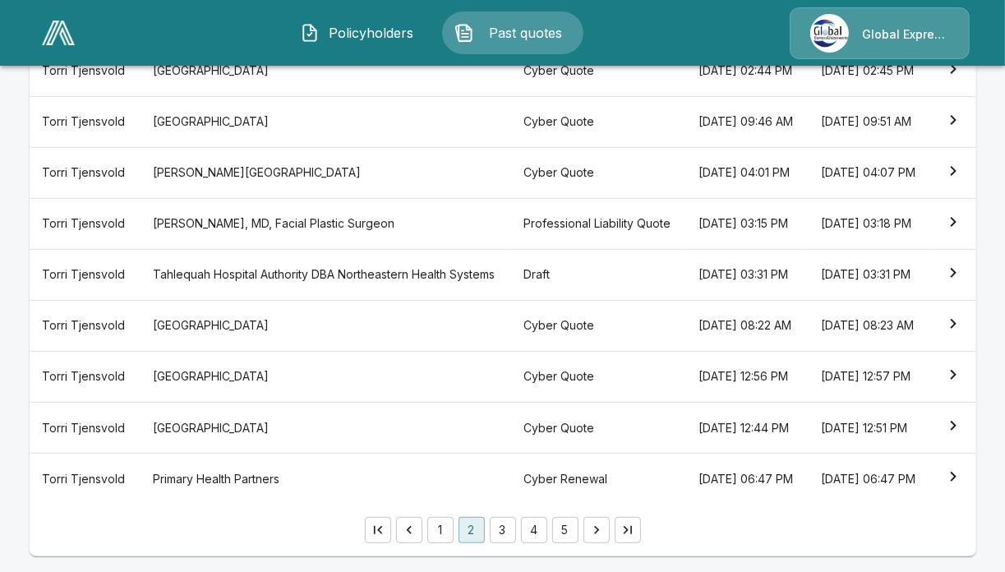
click at [961, 181] on icon "simple table" at bounding box center [954, 171] width 20 height 20
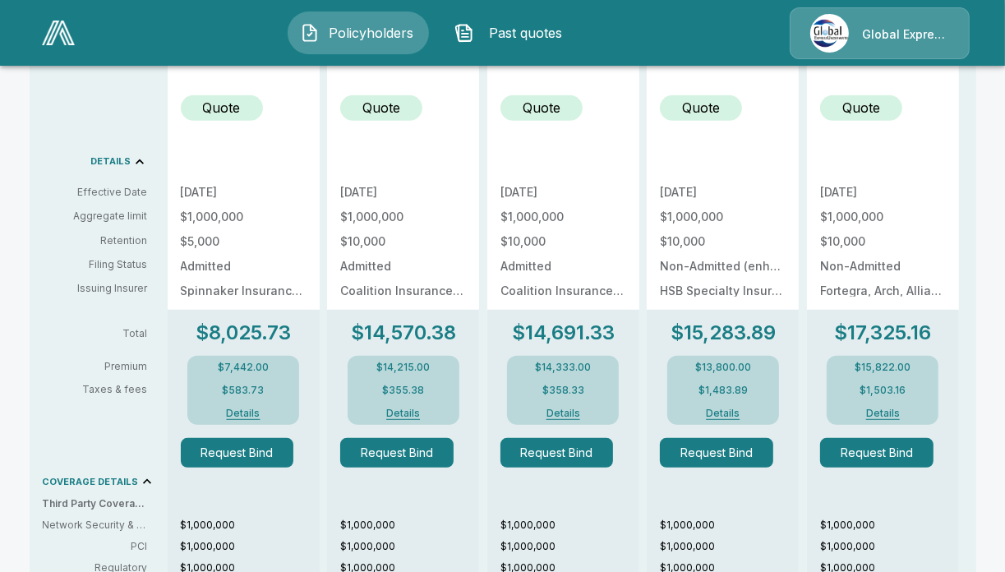
scroll to position [598, 0]
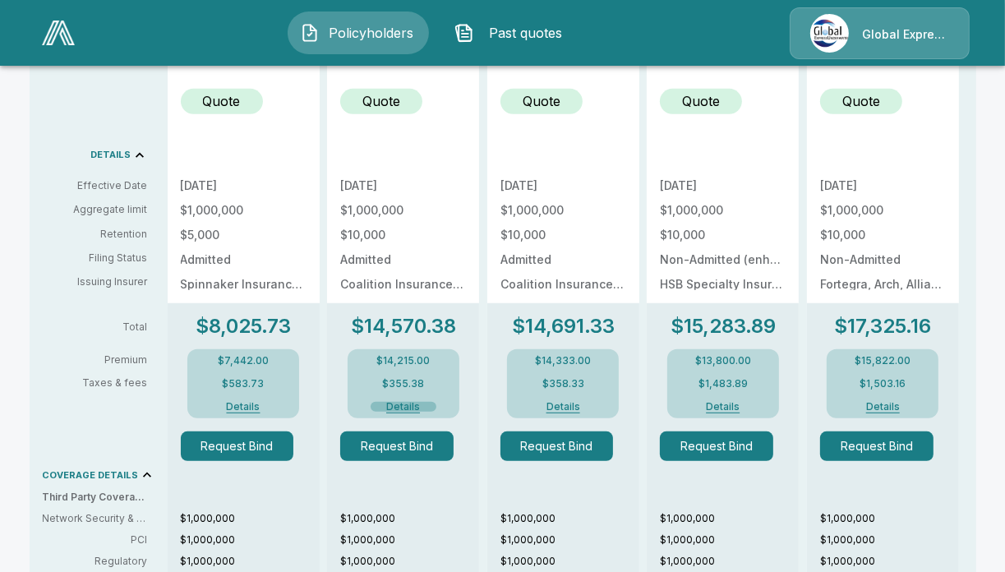
click at [407, 407] on button "Details" at bounding box center [404, 407] width 66 height 10
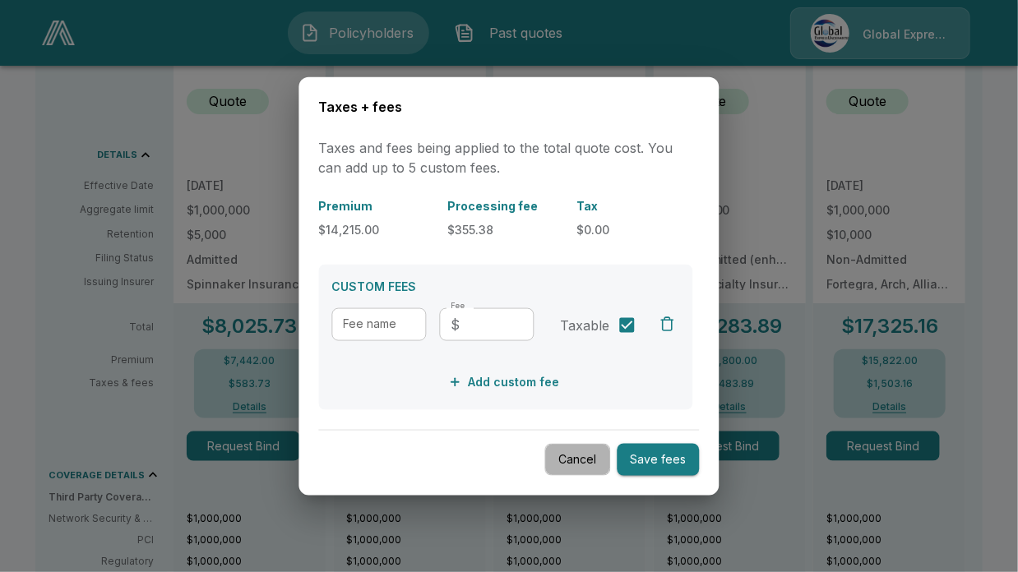
click at [571, 457] on button "Cancel" at bounding box center [578, 460] width 66 height 32
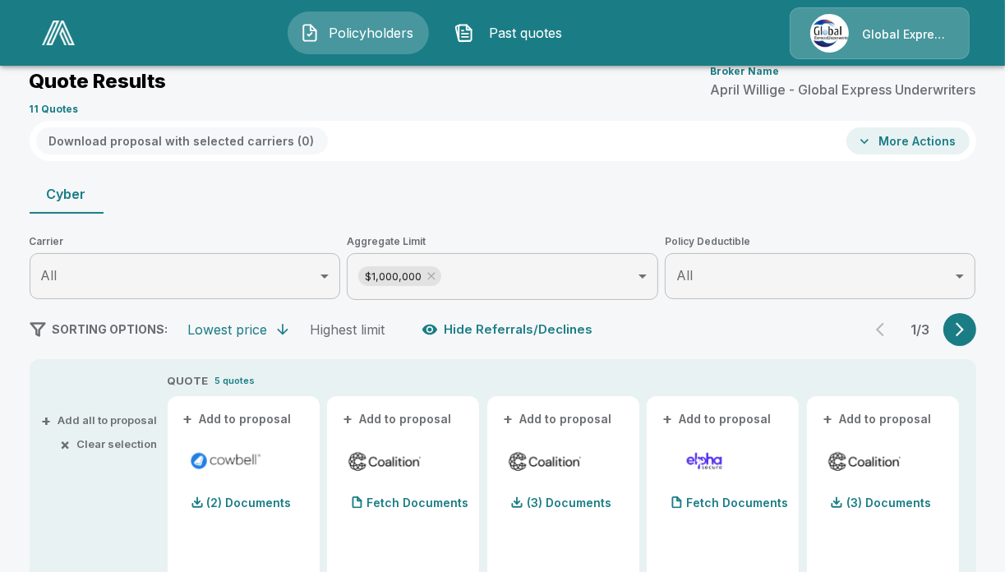
scroll to position [0, 0]
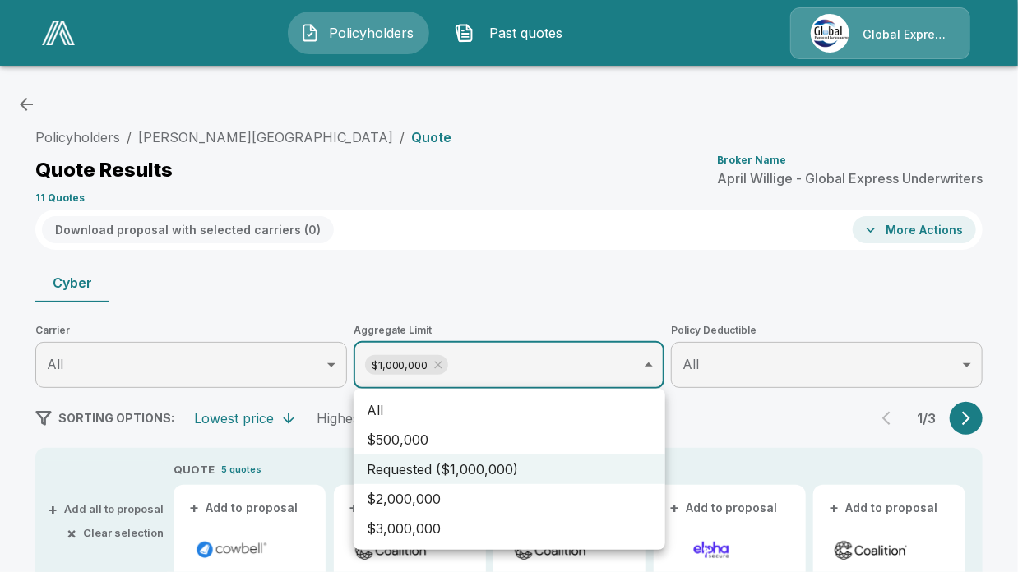
click at [545, 399] on li "All" at bounding box center [509, 410] width 312 height 30
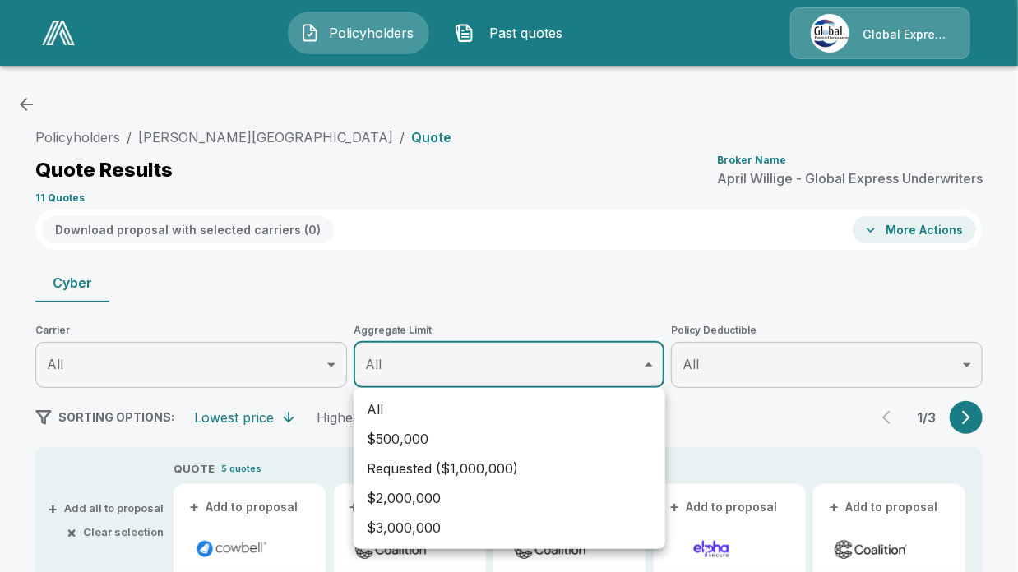
click at [917, 276] on div at bounding box center [509, 286] width 1018 height 572
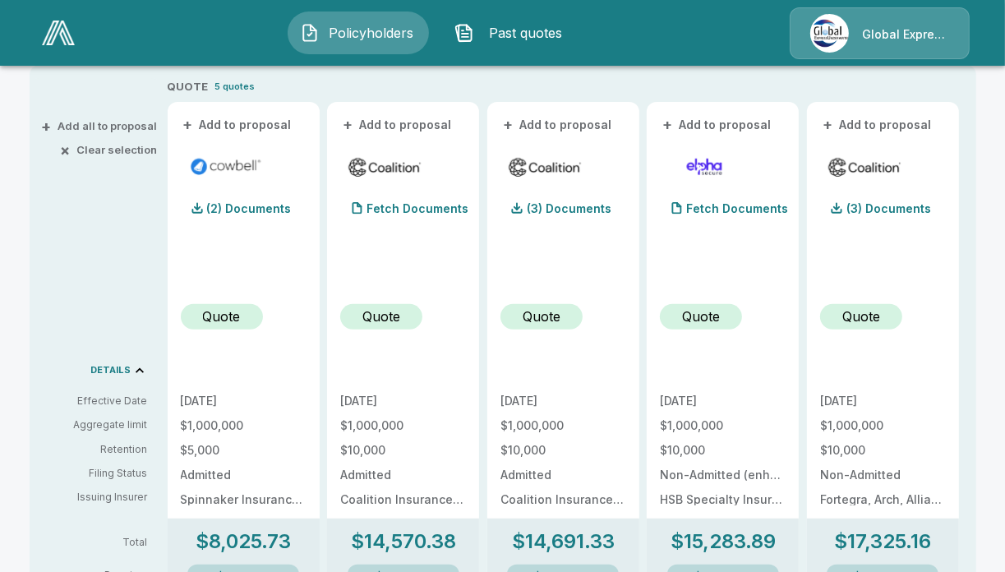
scroll to position [395, 0]
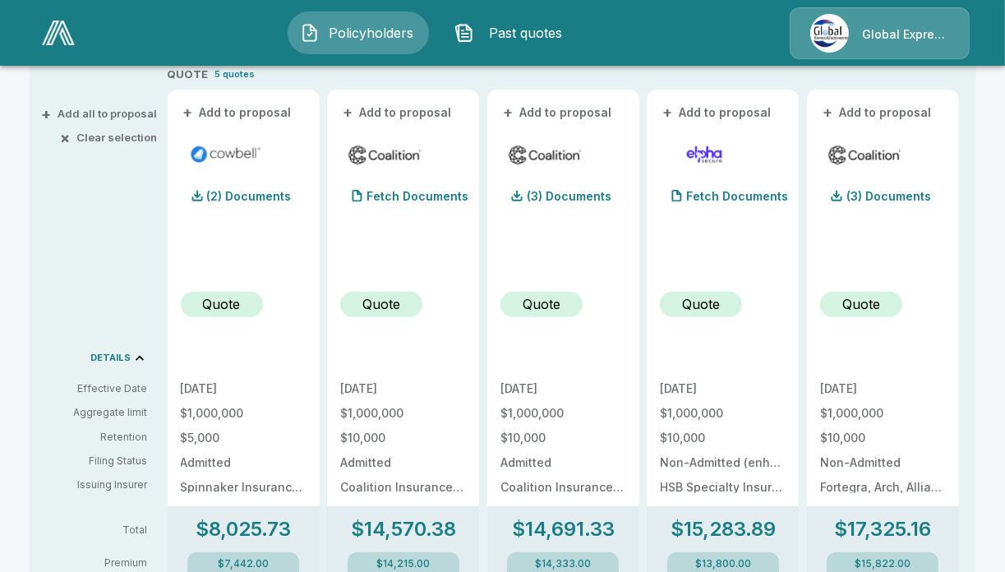
click at [519, 31] on span "Past quotes" at bounding box center [526, 33] width 90 height 20
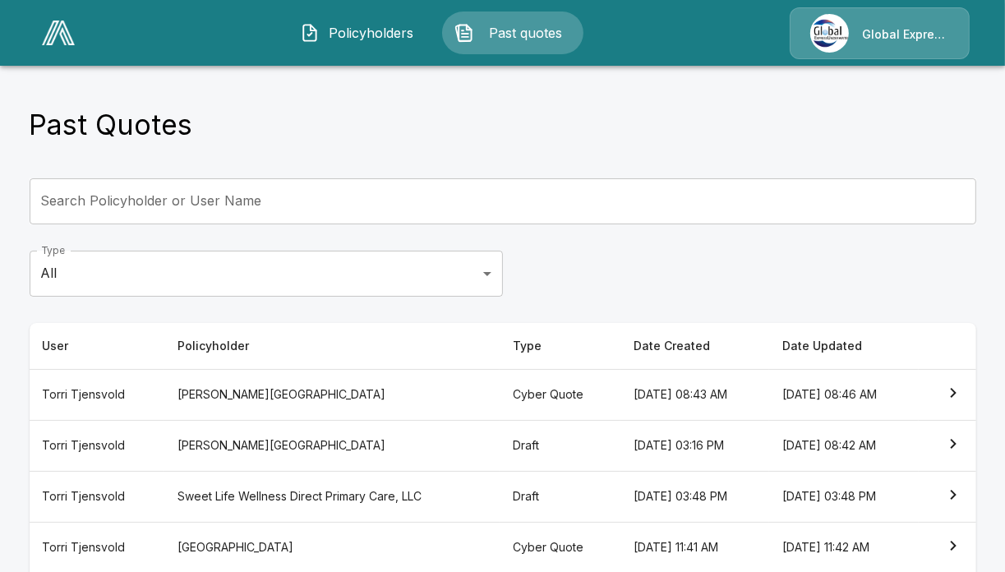
click at [955, 390] on icon "simple table" at bounding box center [954, 393] width 20 height 20
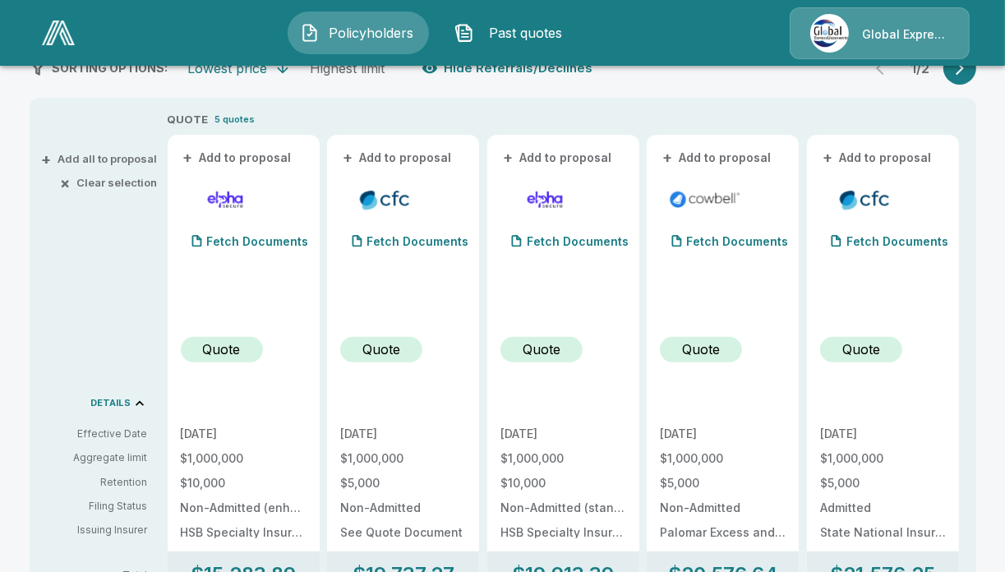
scroll to position [262, 0]
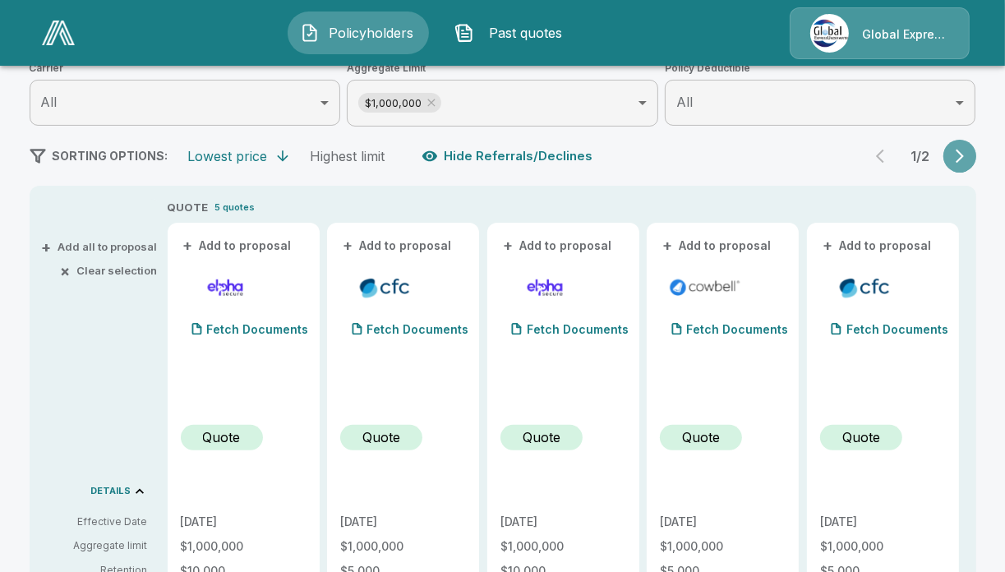
click at [964, 154] on icon "button" at bounding box center [960, 157] width 8 height 14
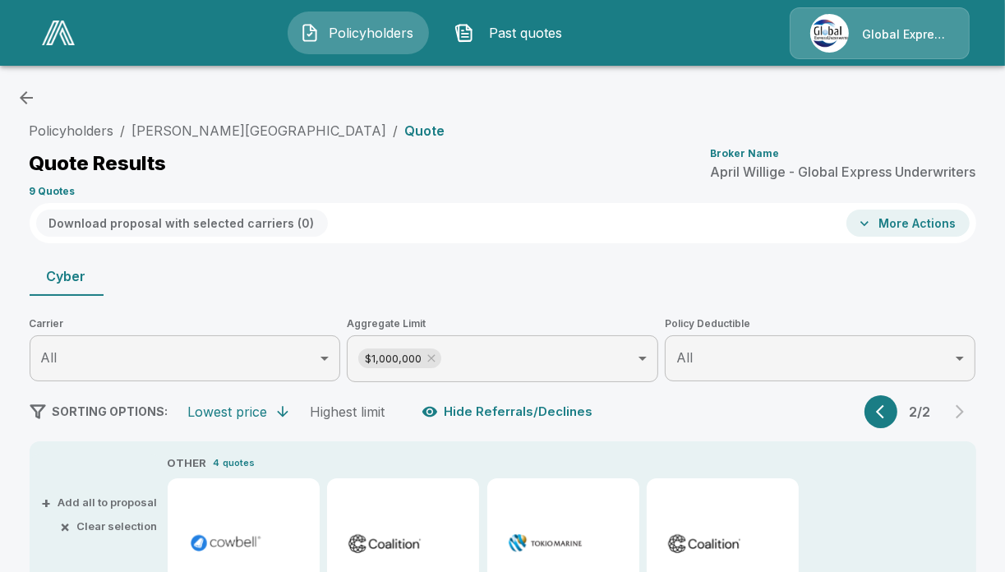
scroll to position [0, 0]
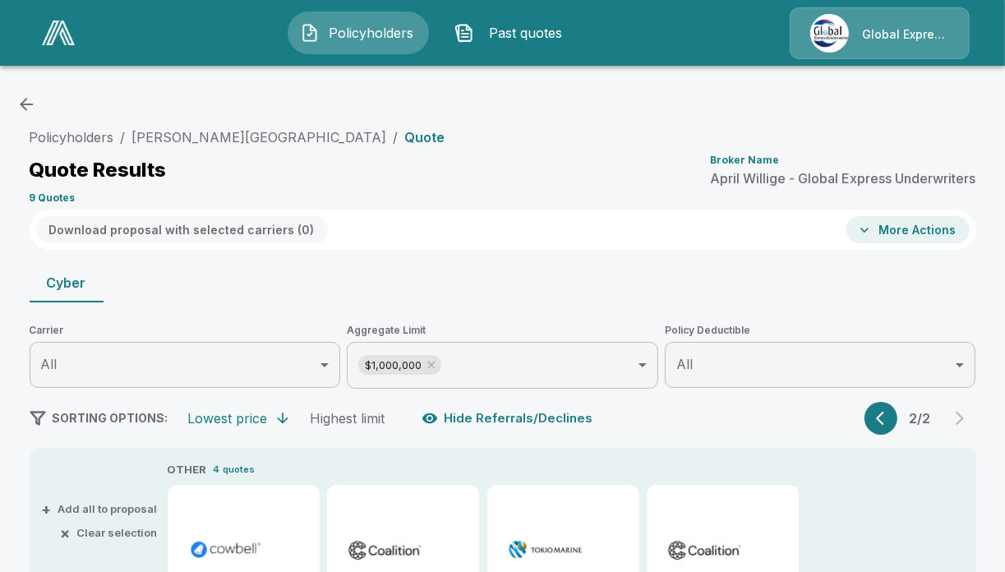
click at [510, 38] on span "Past quotes" at bounding box center [526, 33] width 90 height 20
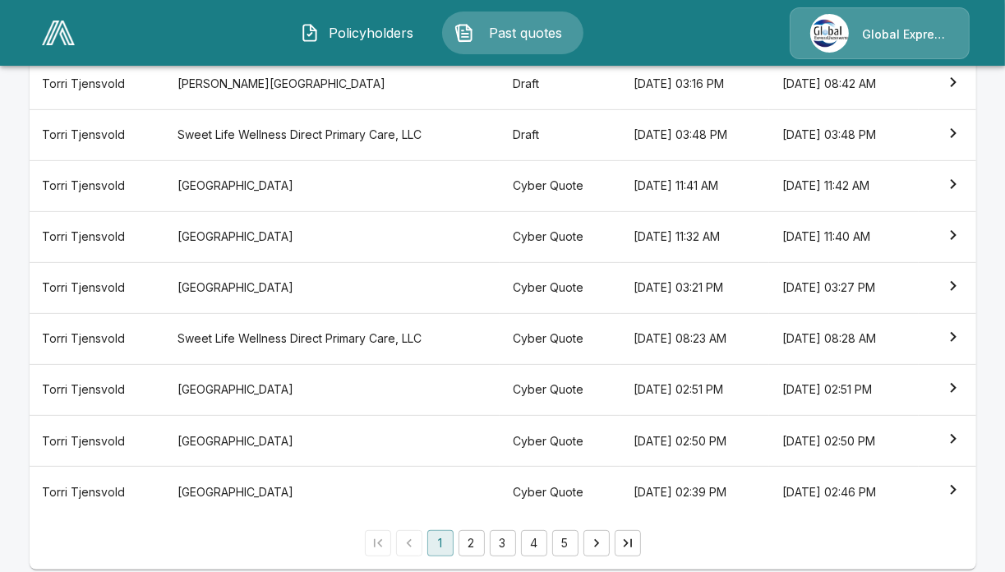
scroll to position [375, 0]
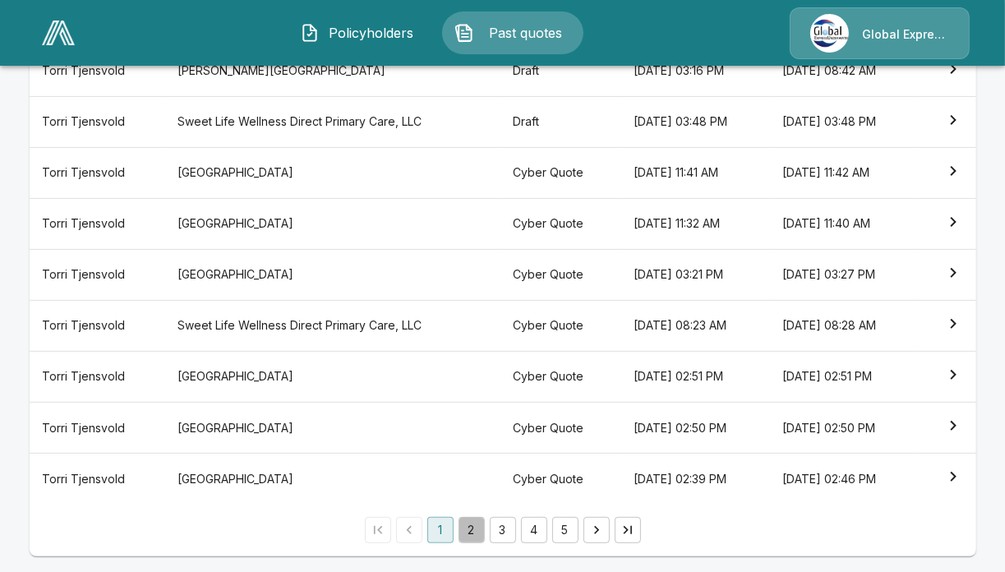
click at [482, 524] on button "2" at bounding box center [472, 530] width 26 height 26
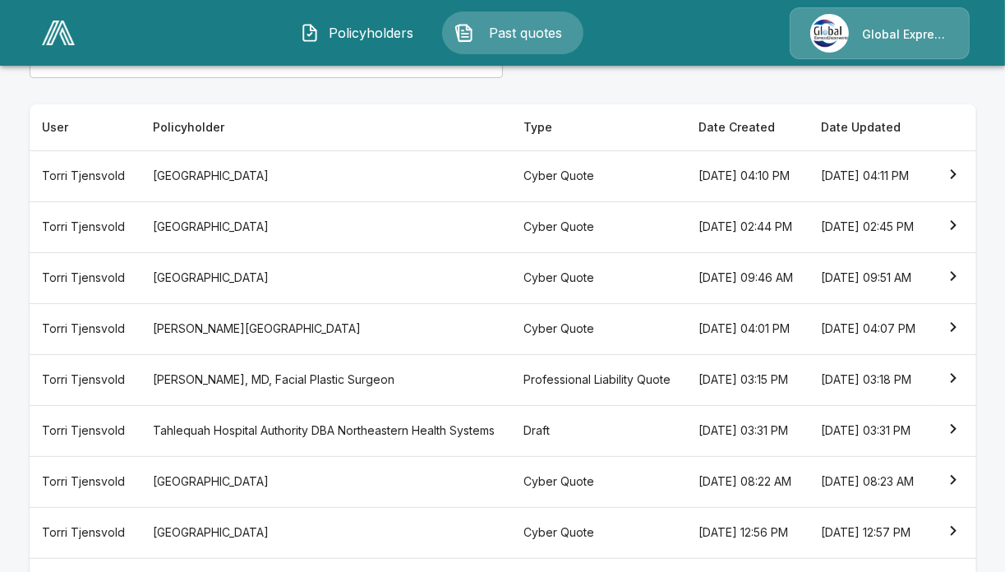
scroll to position [198, 0]
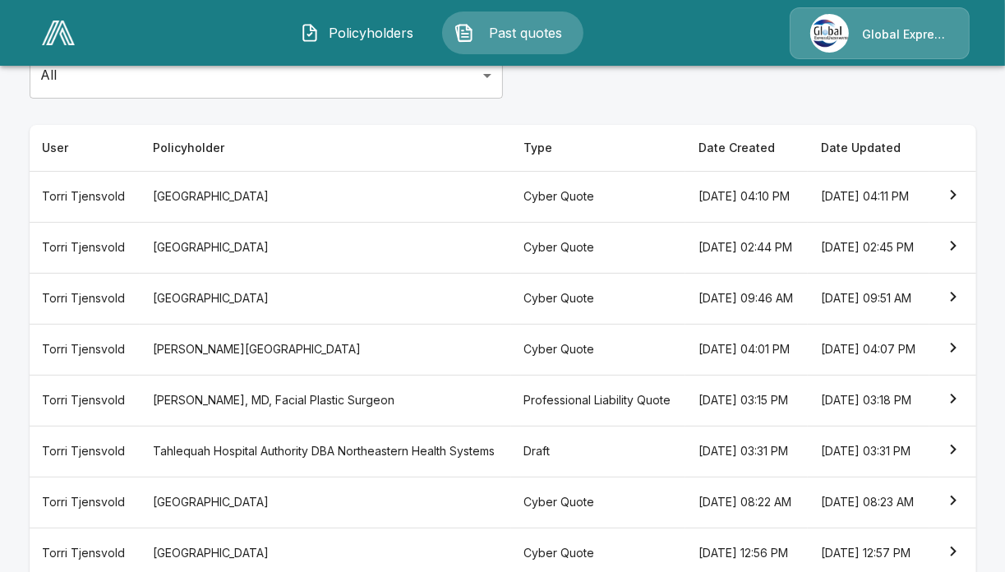
click at [956, 353] on icon "simple table" at bounding box center [953, 348] width 6 height 10
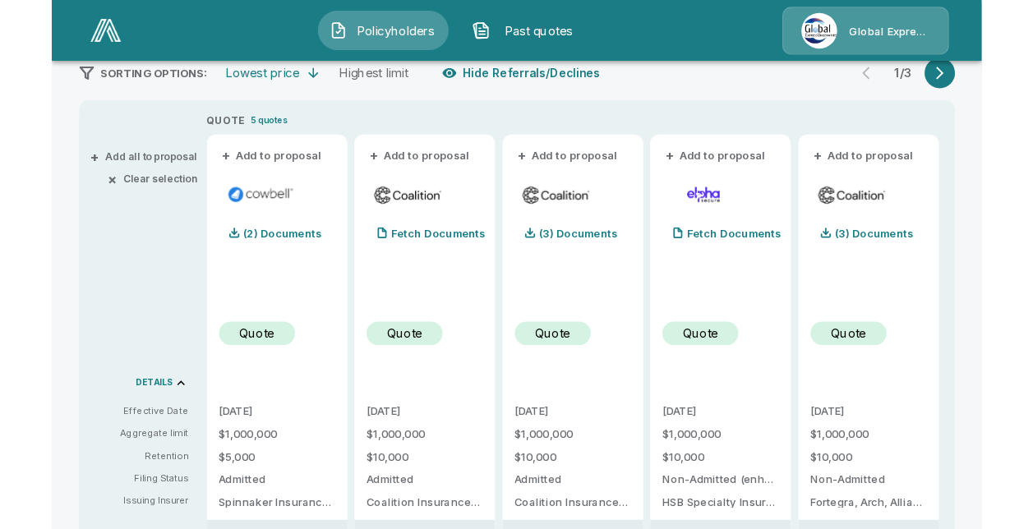
scroll to position [339, 0]
